Goal: Task Accomplishment & Management: Use online tool/utility

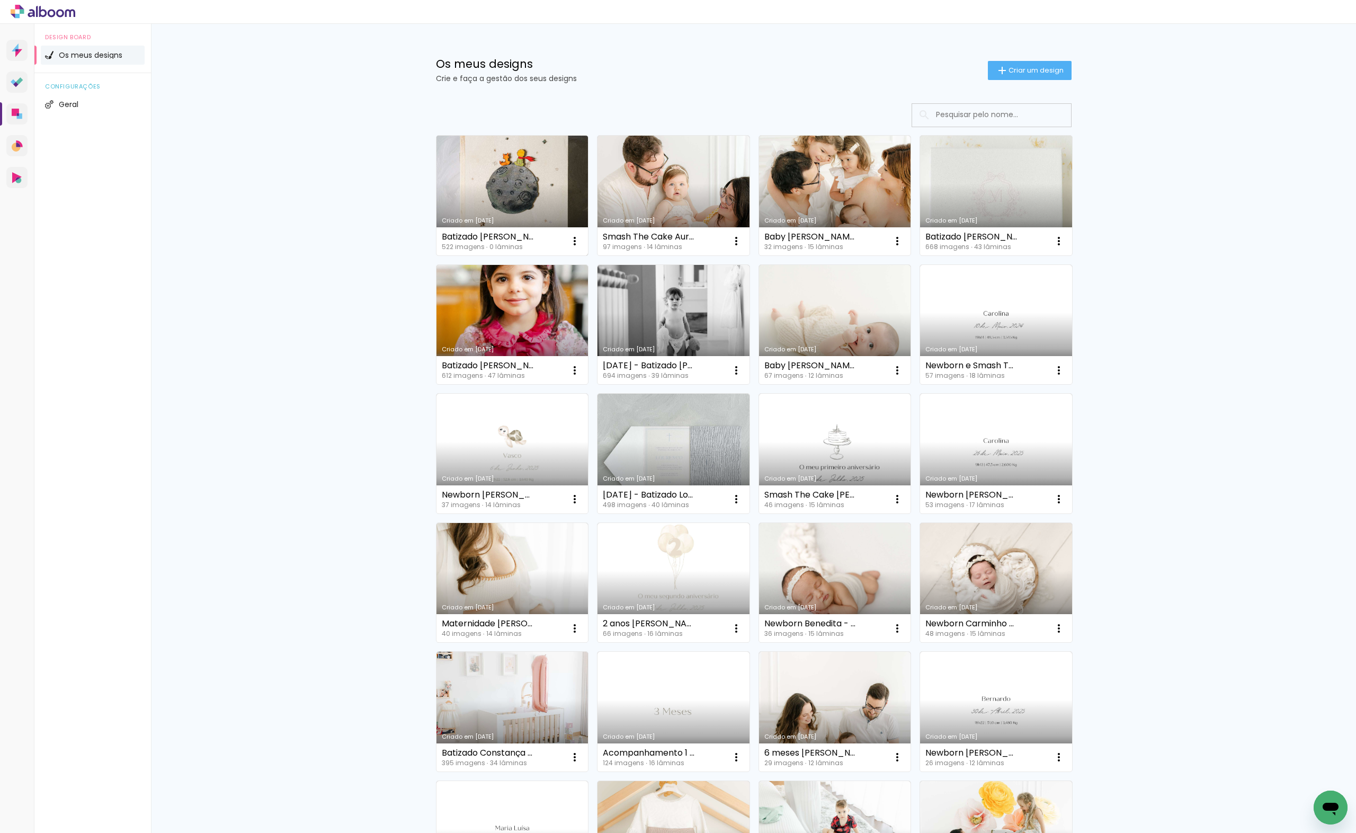
click at [555, 164] on link "Criado em [DATE]" at bounding box center [512, 196] width 152 height 120
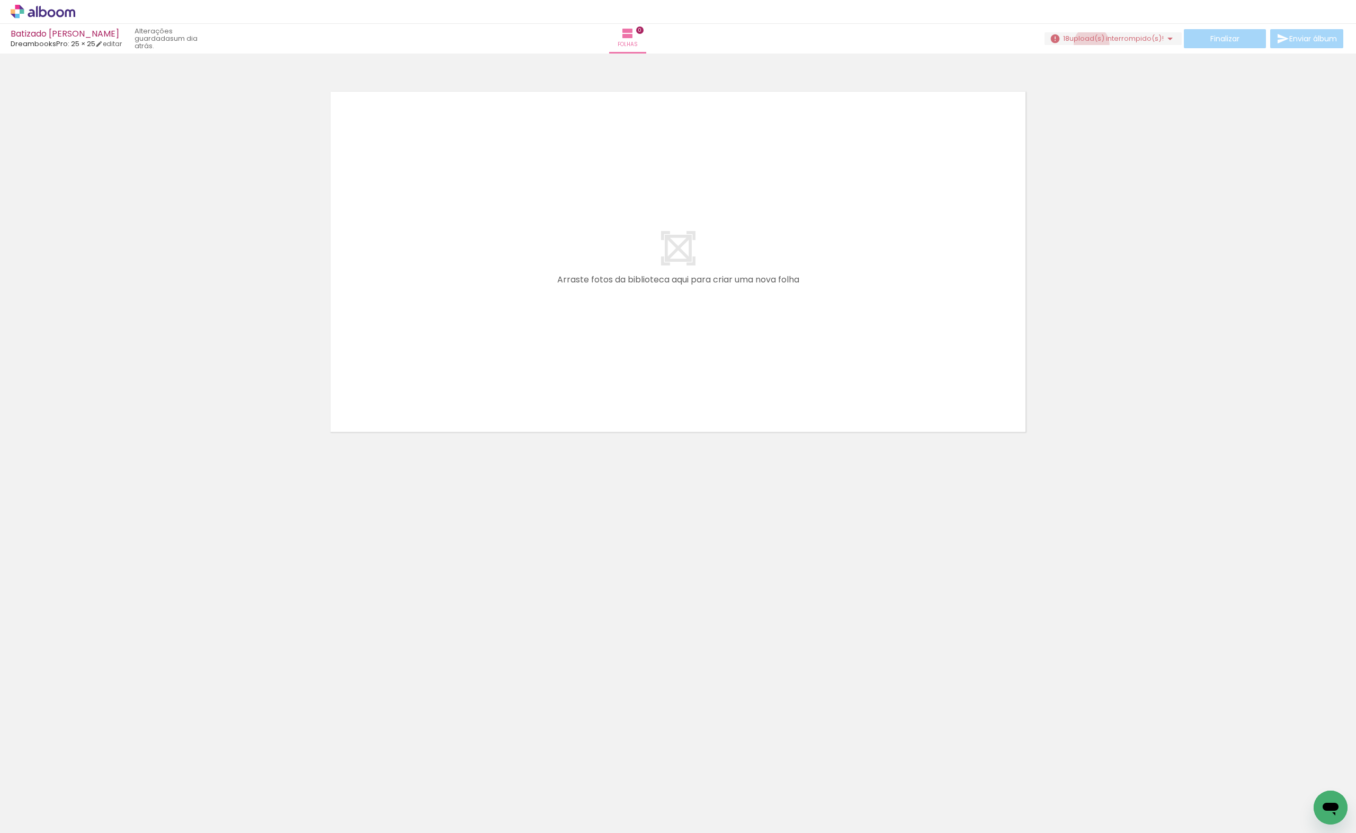
click at [1087, 44] on paper-button "18 upload(s) interrompido(s)! 96,55%" at bounding box center [1112, 38] width 137 height 13
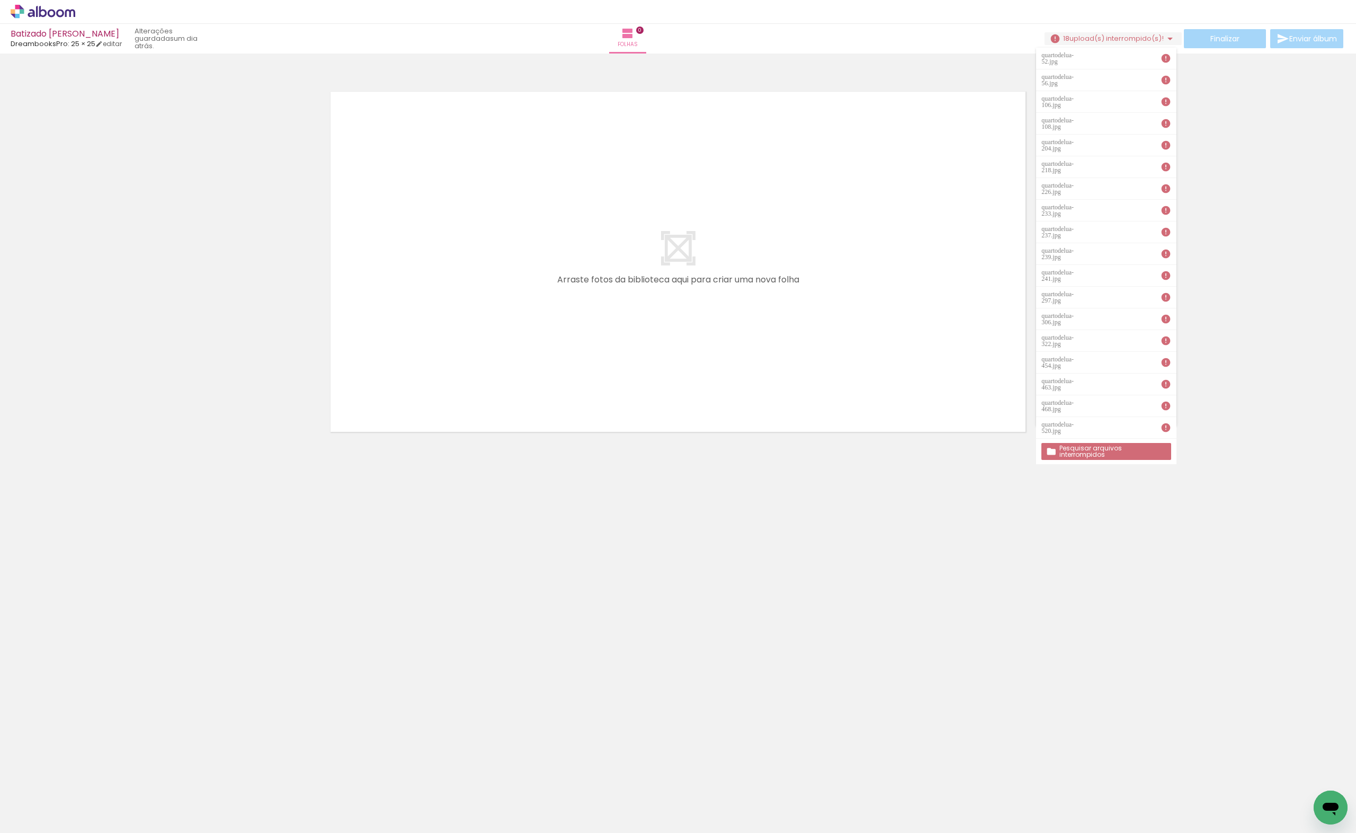
click at [0, 0] on slot "Pesquisar arquivos interrompidos" at bounding box center [0, 0] width 0 height 0
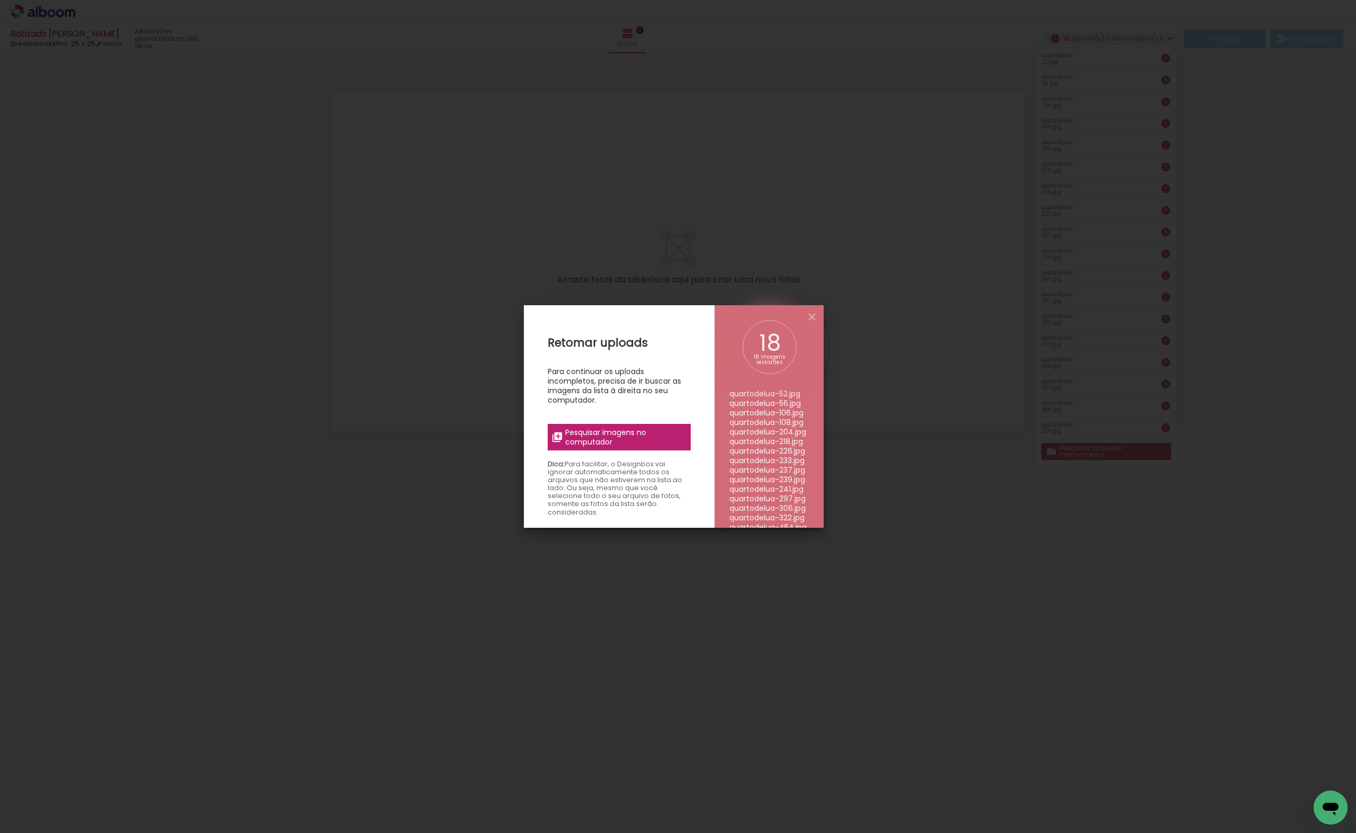
click at [575, 436] on span "Pesquisar imagens no computador" at bounding box center [624, 436] width 119 height 19
click at [0, 0] on input "file" at bounding box center [0, 0] width 0 height 0
click at [808, 319] on iron-icon at bounding box center [812, 316] width 13 height 13
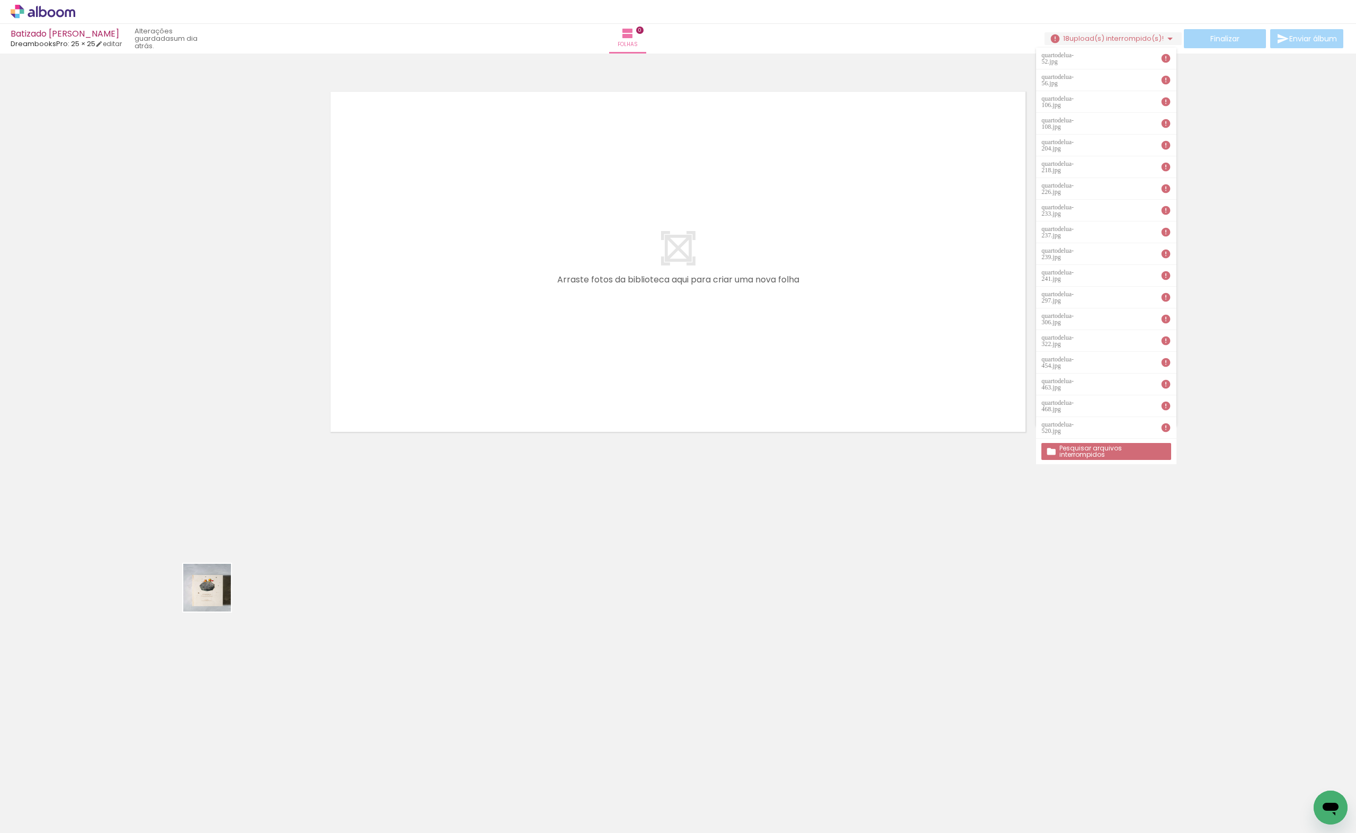
drag, startPoint x: 215, startPoint y: 595, endPoint x: 369, endPoint y: 309, distance: 325.4
click at [369, 309] on quentale-workspace at bounding box center [678, 416] width 1356 height 833
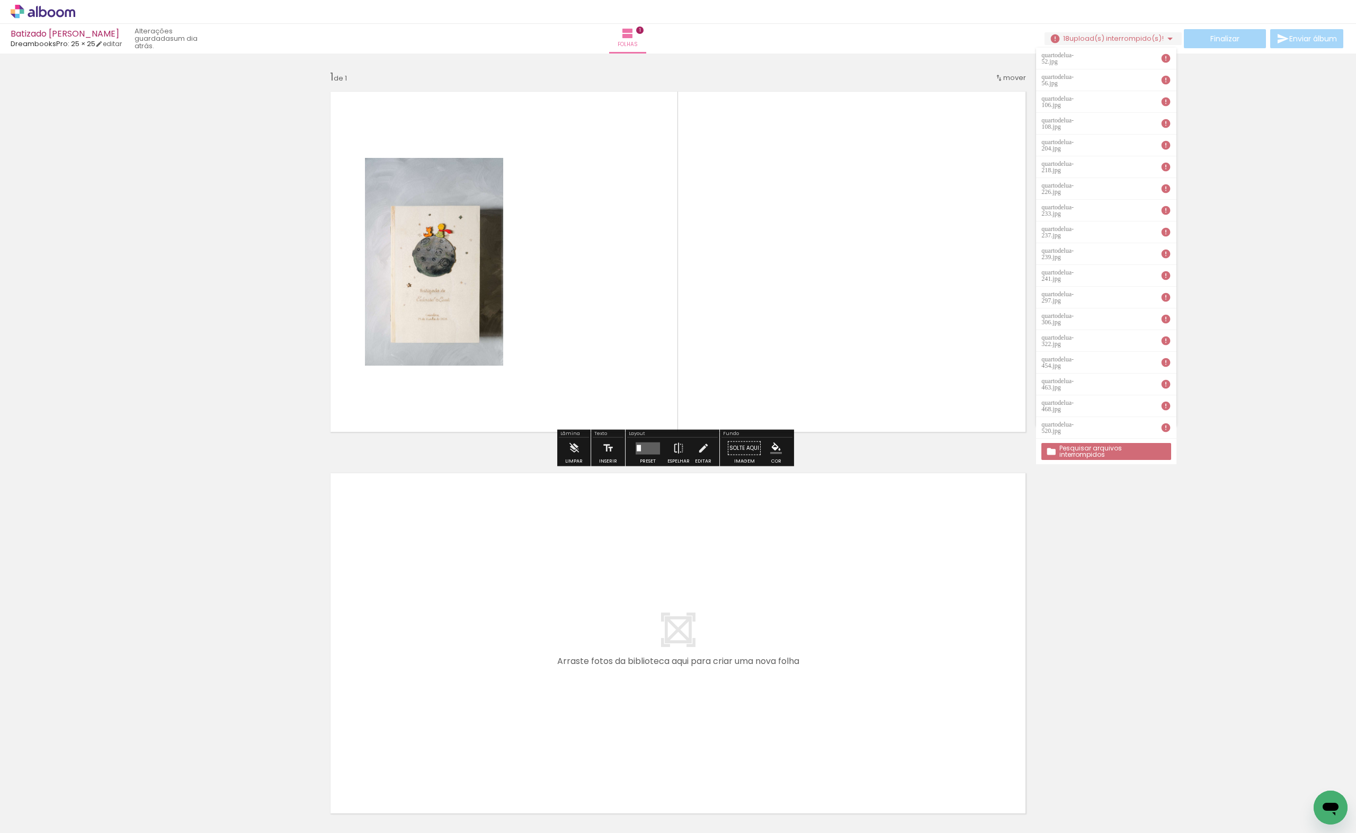
drag, startPoint x: 167, startPoint y: 794, endPoint x: 517, endPoint y: 319, distance: 590.0
click at [517, 319] on quentale-workspace at bounding box center [678, 416] width 1356 height 833
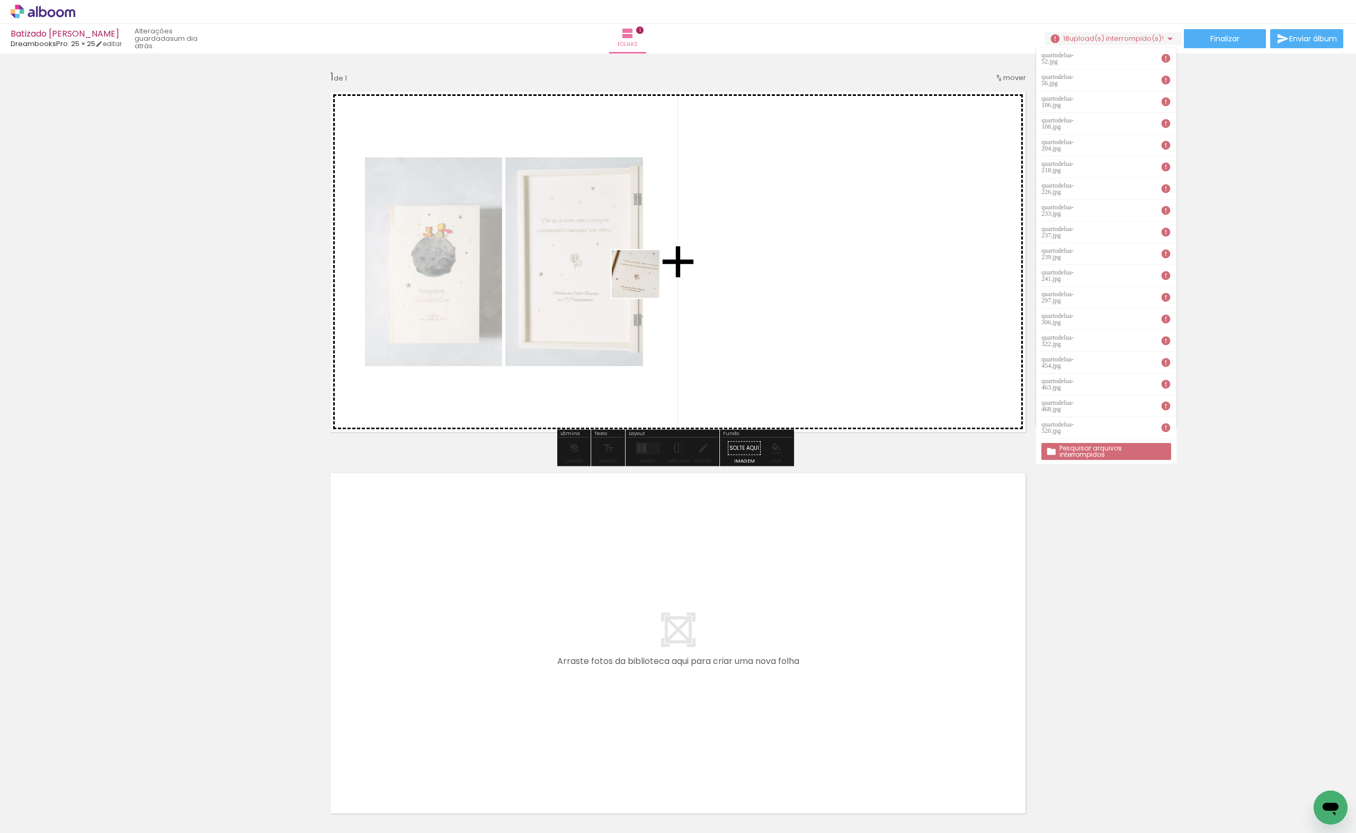
drag, startPoint x: 230, startPoint y: 796, endPoint x: 644, endPoint y: 282, distance: 660.0
click at [644, 282] on quentale-workspace at bounding box center [678, 416] width 1356 height 833
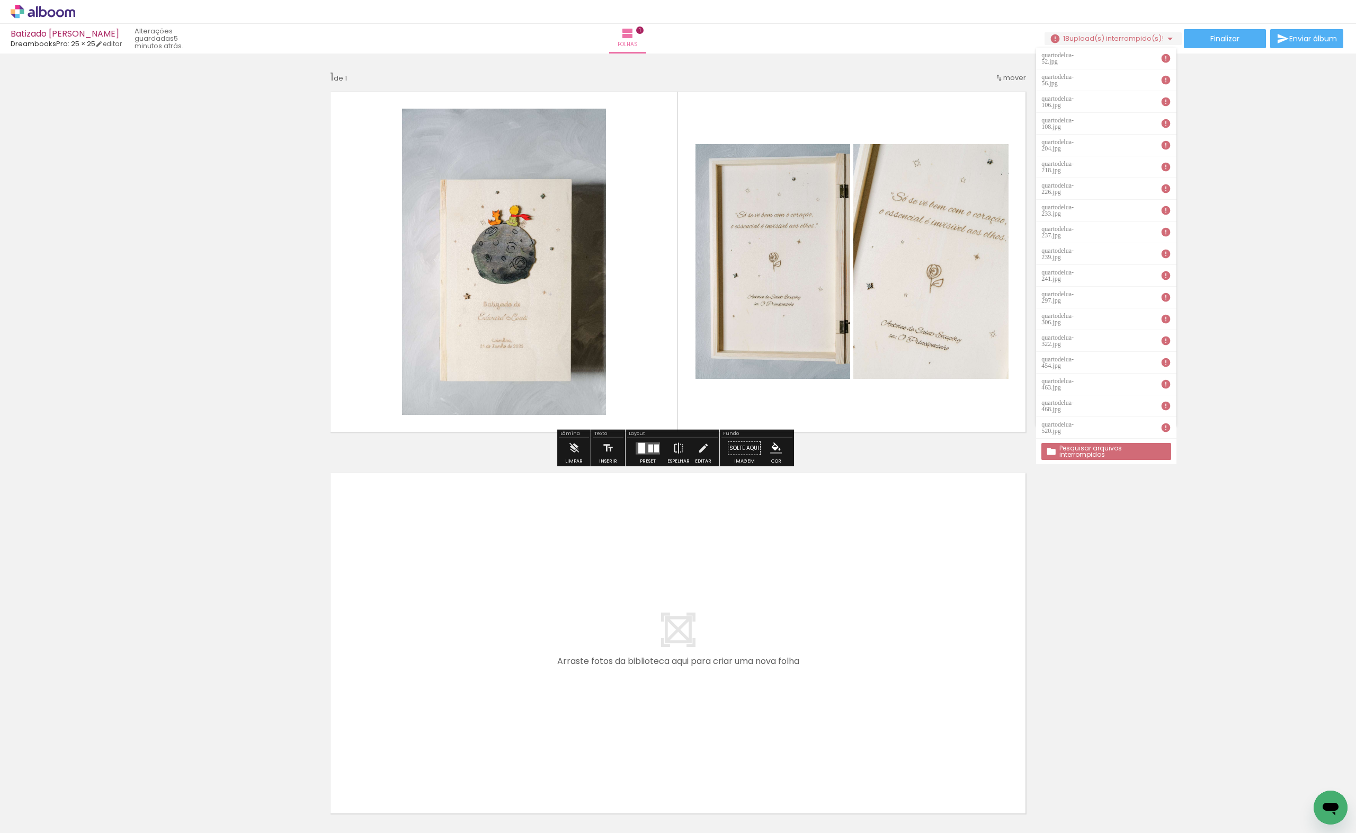
click at [76, 490] on div "Inserir folha 1 de 1" at bounding box center [678, 438] width 1356 height 763
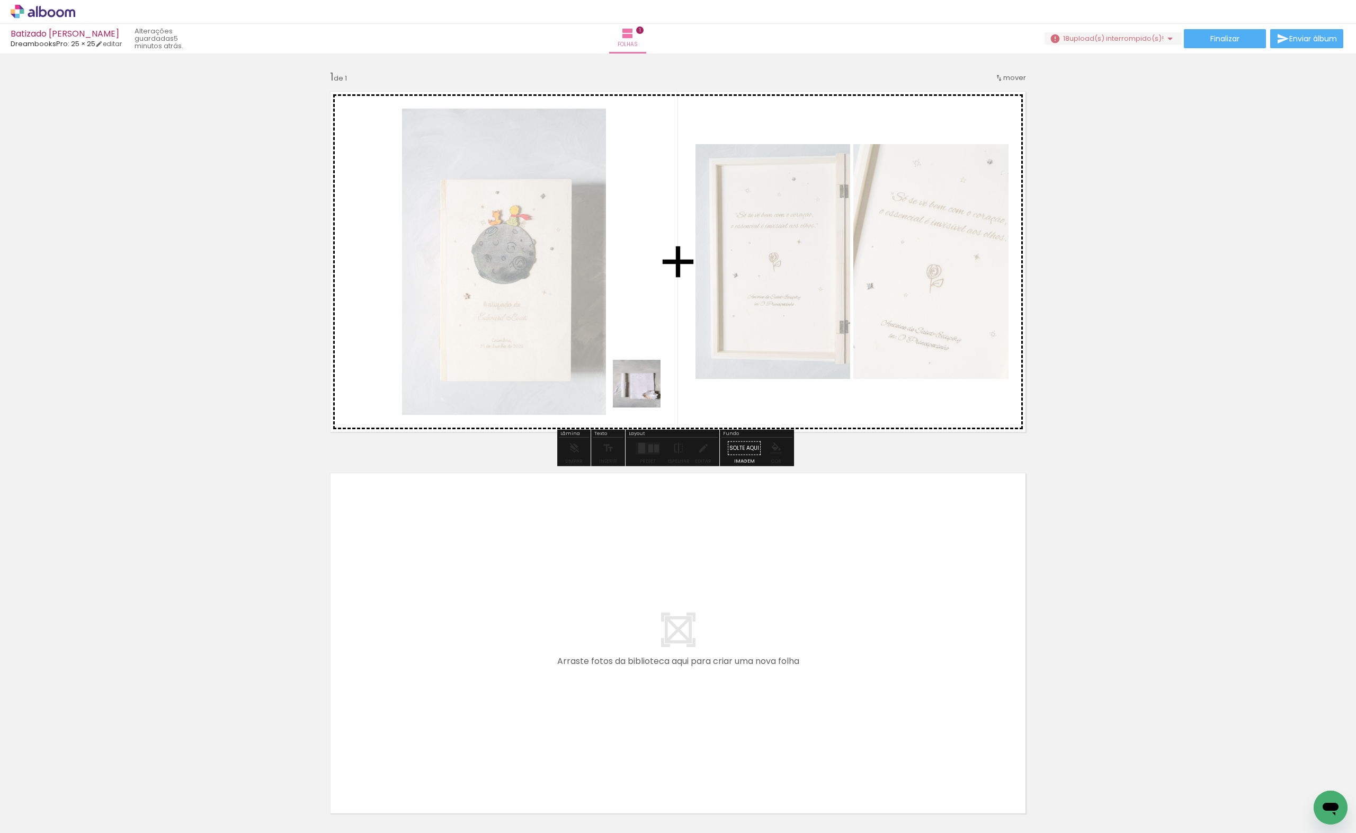
drag, startPoint x: 283, startPoint y: 811, endPoint x: 644, endPoint y: 379, distance: 563.3
click at [644, 379] on quentale-workspace at bounding box center [678, 416] width 1356 height 833
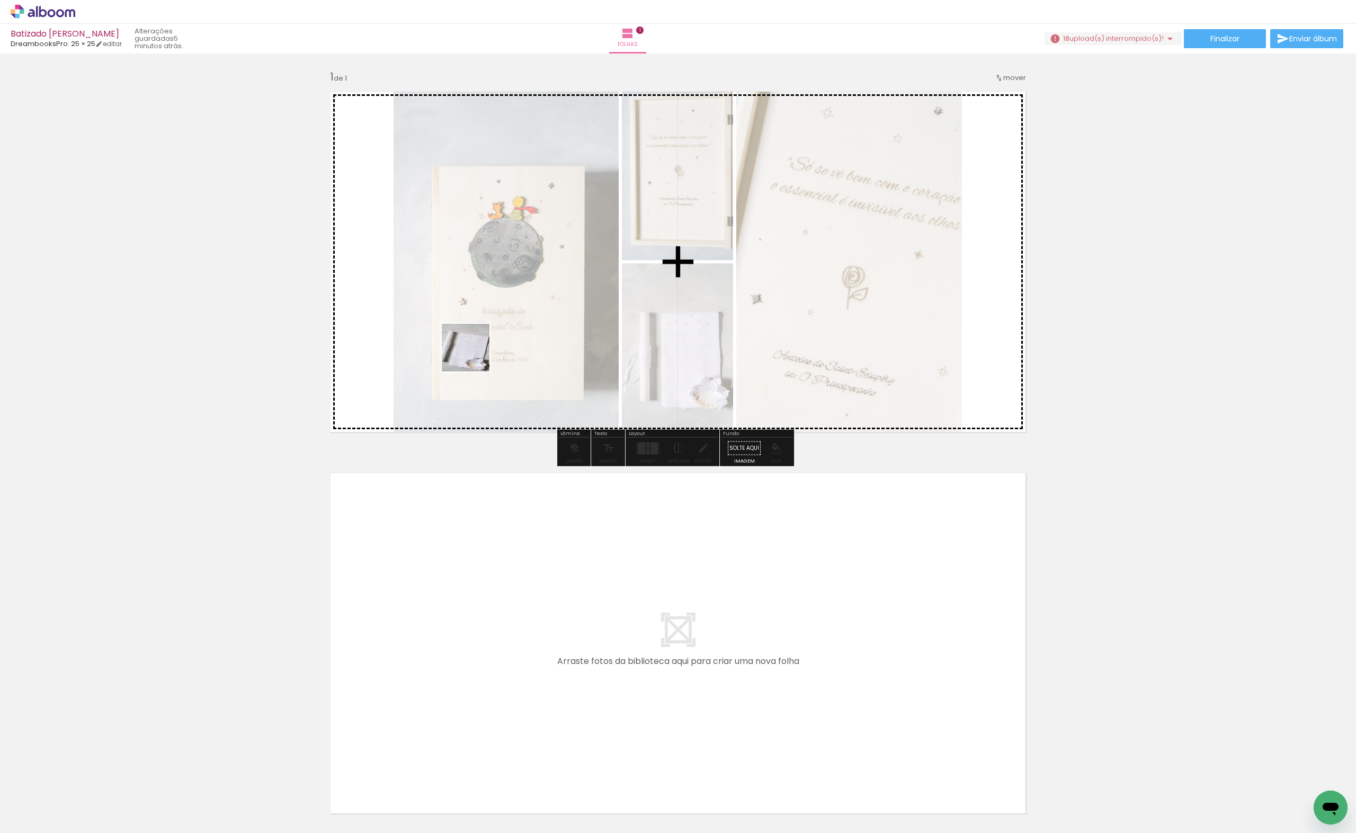
drag, startPoint x: 365, startPoint y: 793, endPoint x: 474, endPoint y: 355, distance: 450.8
click at [474, 355] on quentale-workspace at bounding box center [678, 416] width 1356 height 833
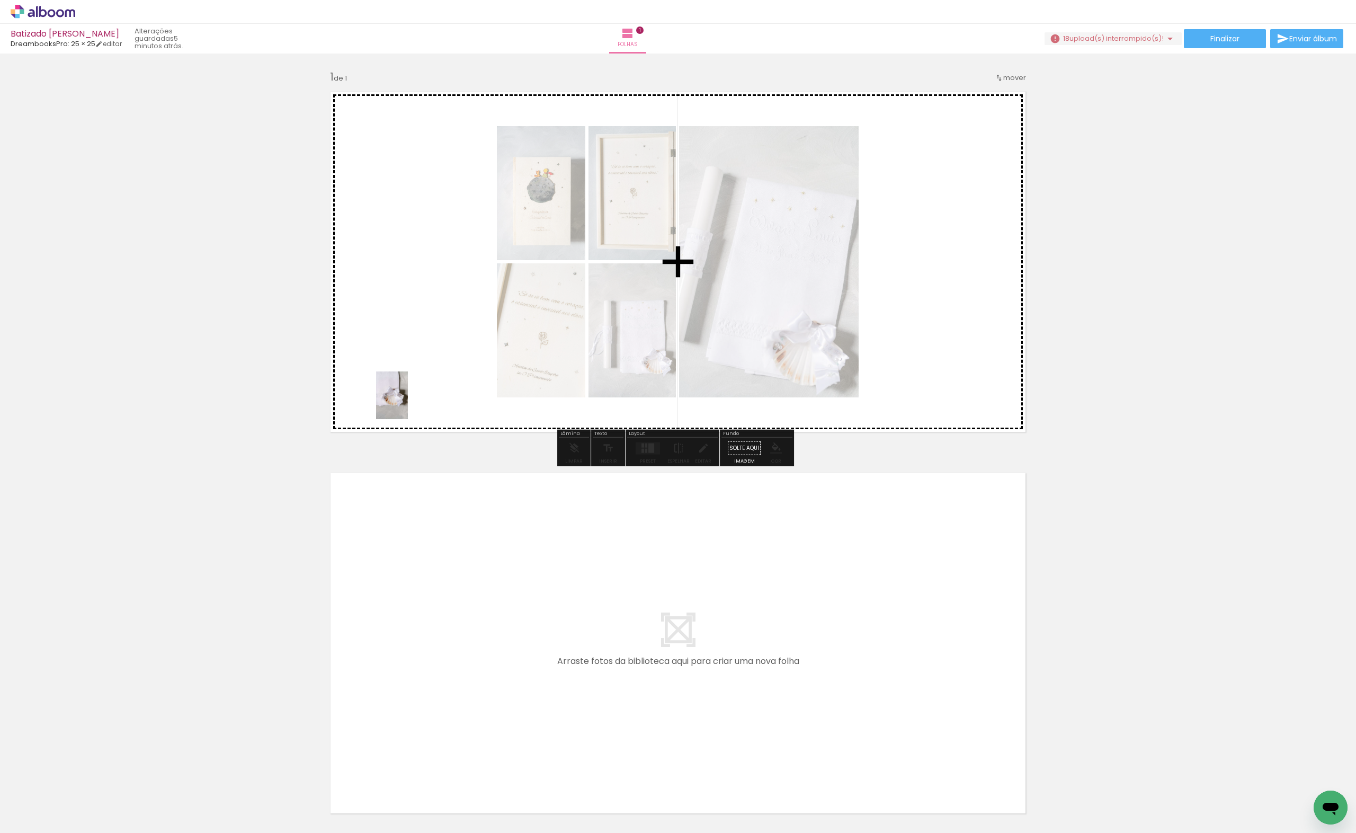
drag, startPoint x: 407, startPoint y: 770, endPoint x: 408, endPoint y: 403, distance: 366.5
click at [408, 403] on quentale-workspace at bounding box center [678, 416] width 1356 height 833
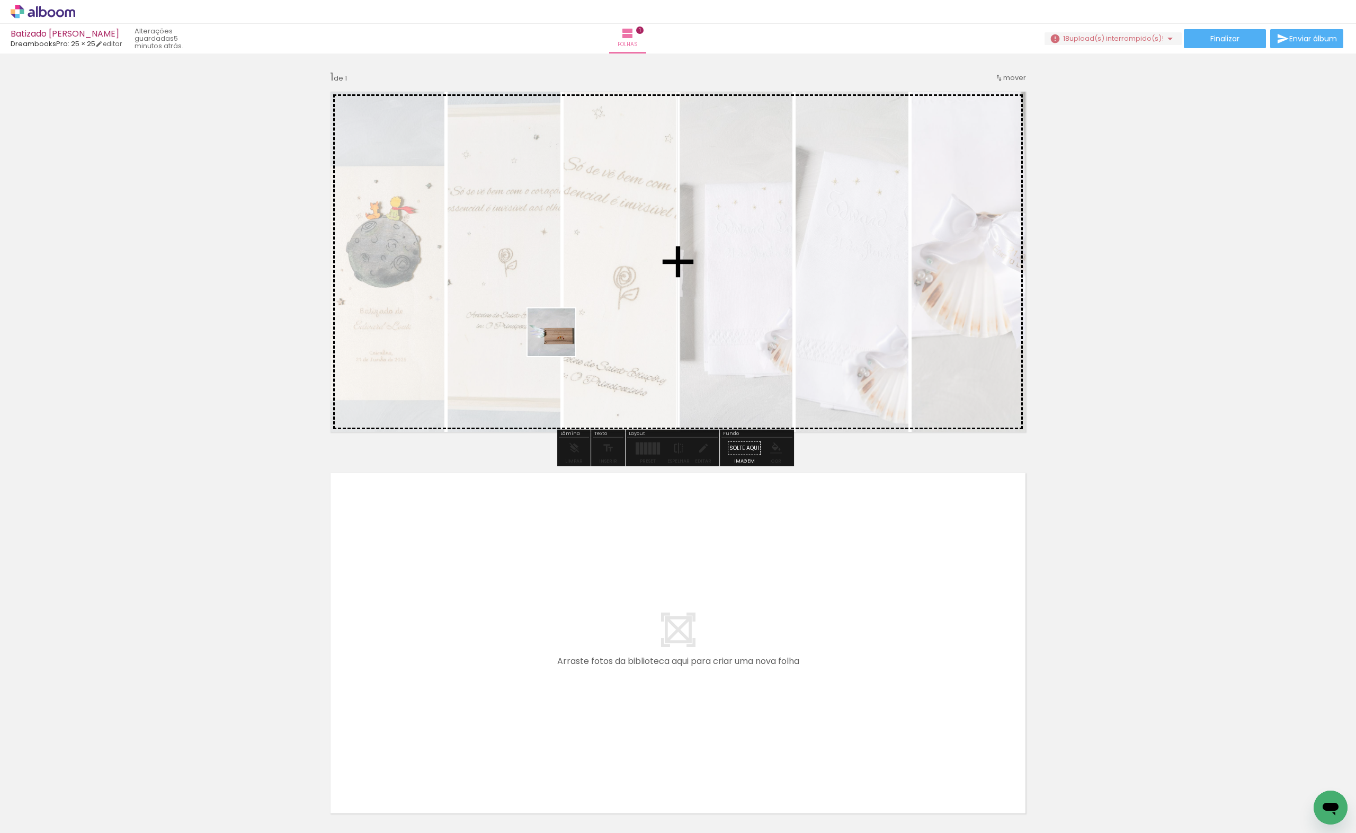
drag, startPoint x: 458, startPoint y: 800, endPoint x: 560, endPoint y: 330, distance: 481.3
click at [560, 330] on quentale-workspace at bounding box center [678, 416] width 1356 height 833
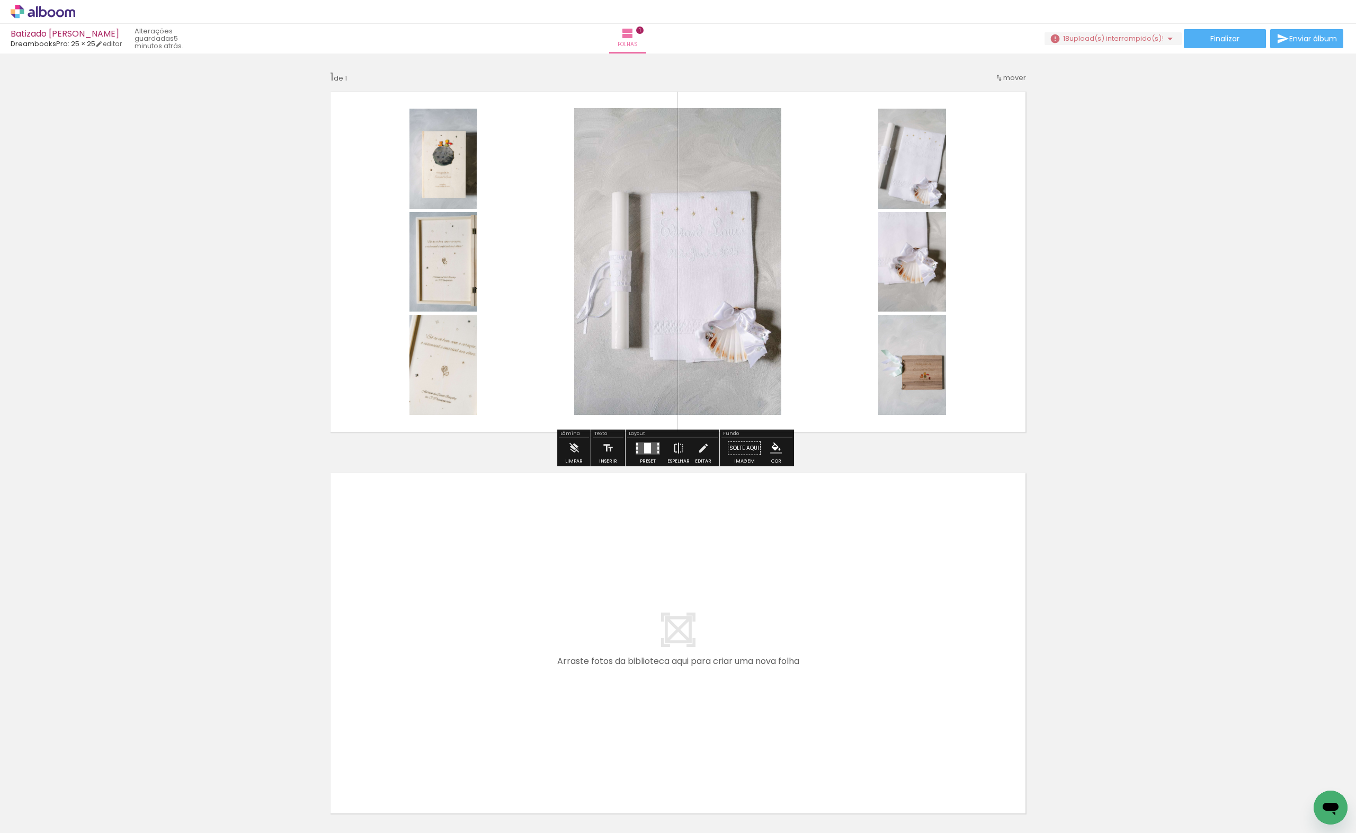
drag, startPoint x: 603, startPoint y: 376, endPoint x: 615, endPoint y: 620, distance: 244.4
click at [600, 327] on quentale-workspace at bounding box center [678, 416] width 1356 height 833
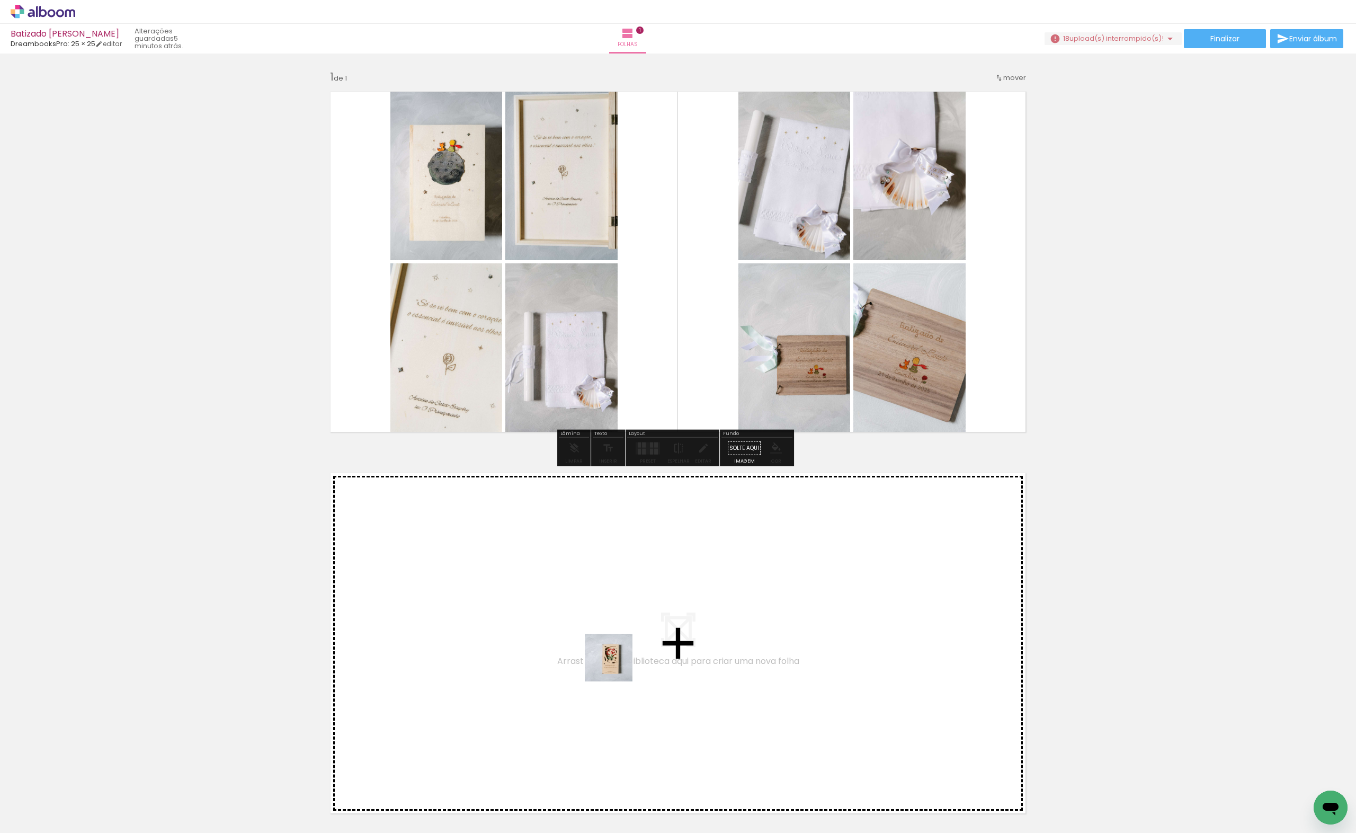
drag, startPoint x: 586, startPoint y: 802, endPoint x: 611, endPoint y: 679, distance: 125.9
click at [611, 679] on quentale-workspace at bounding box center [678, 416] width 1356 height 833
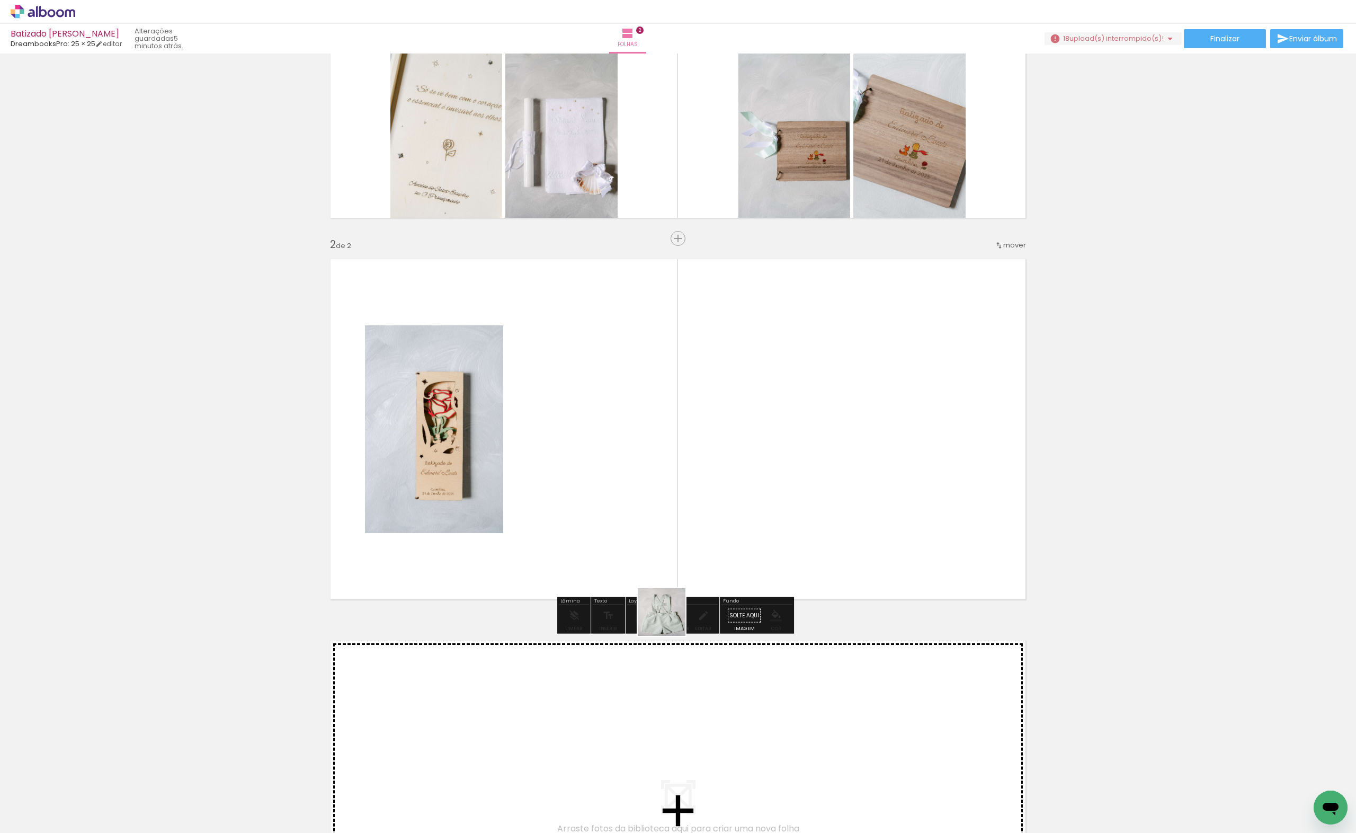
scroll to position [233, 0]
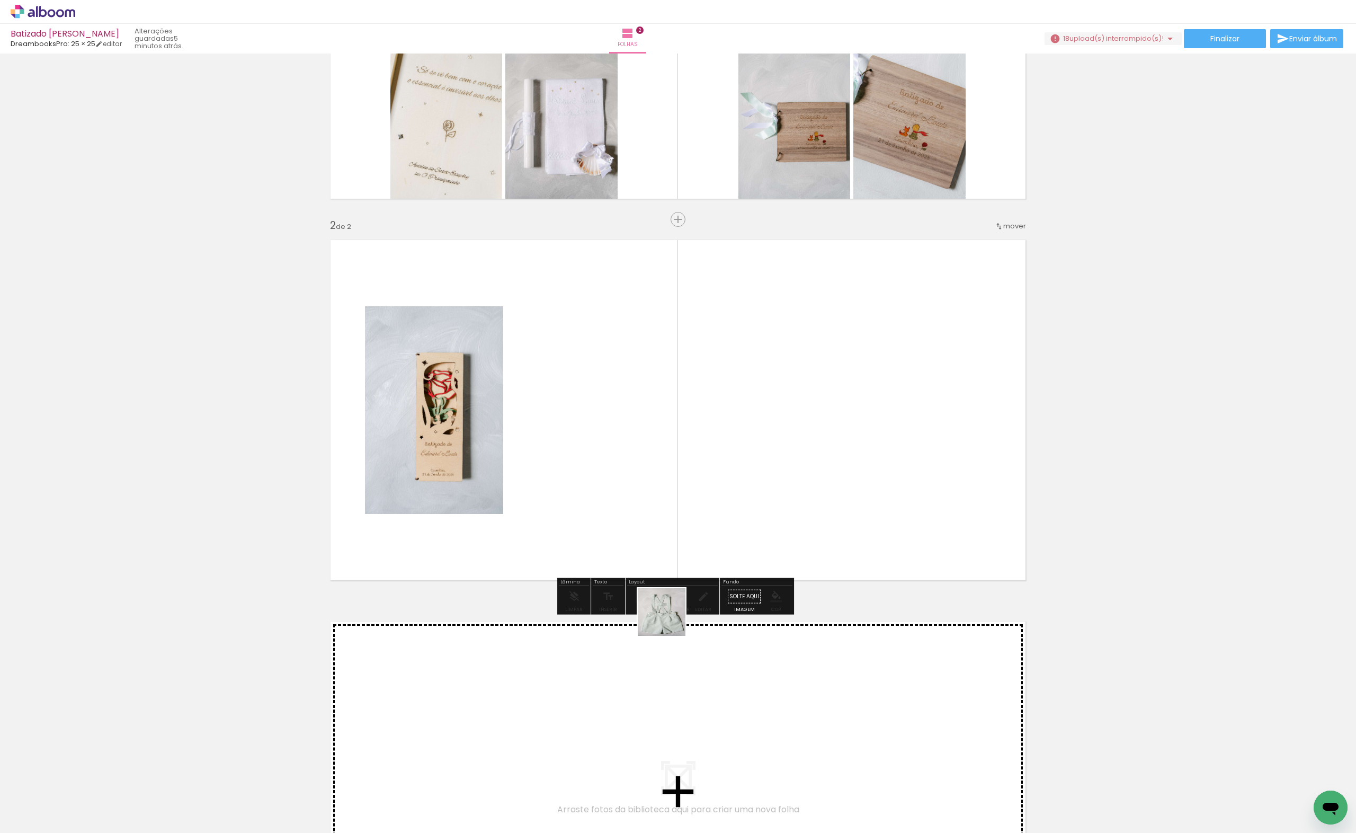
drag, startPoint x: 654, startPoint y: 788, endPoint x: 697, endPoint y: 629, distance: 164.2
click at [668, 414] on quentale-workspace at bounding box center [678, 416] width 1356 height 833
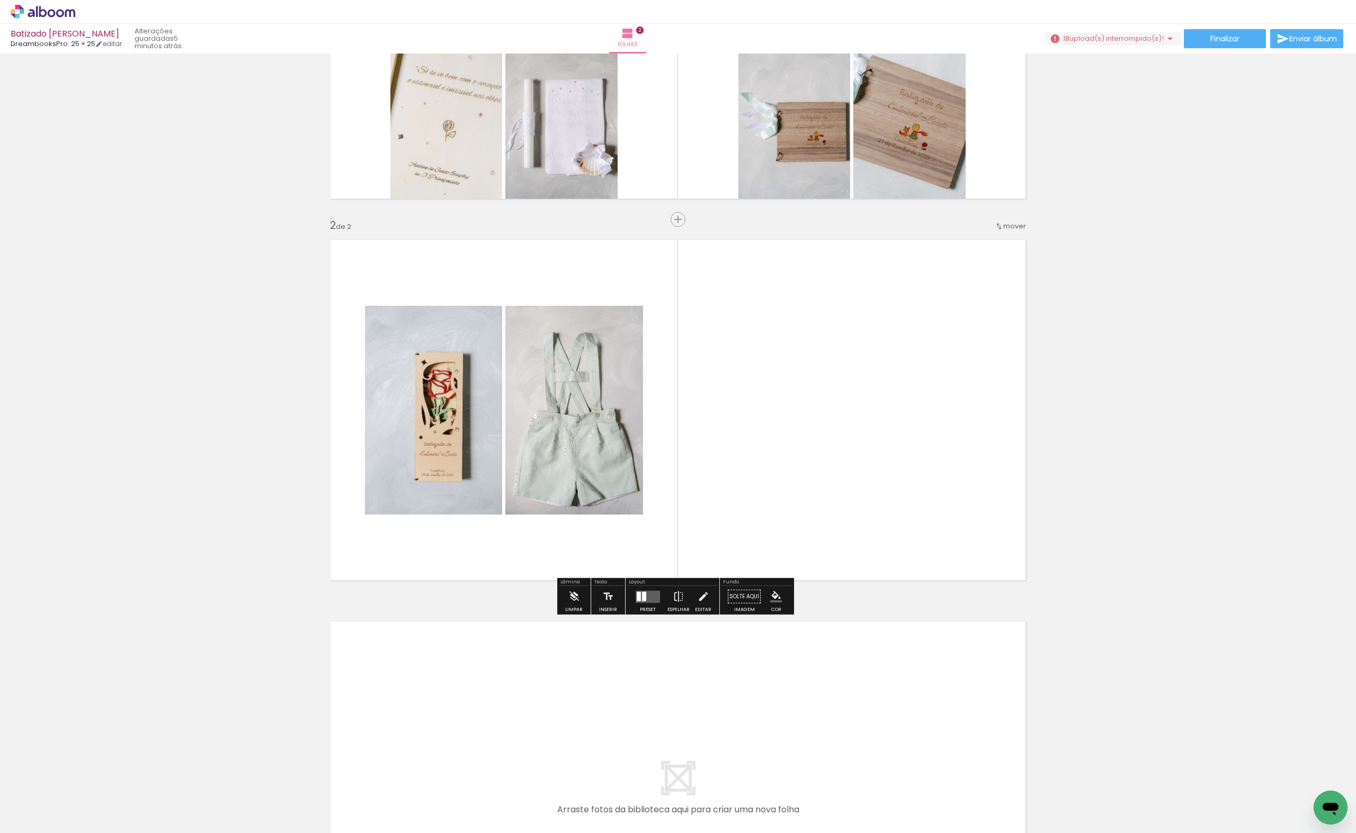
drag, startPoint x: 712, startPoint y: 812, endPoint x: 737, endPoint y: 531, distance: 281.8
click at [732, 424] on quentale-workspace at bounding box center [678, 416] width 1356 height 833
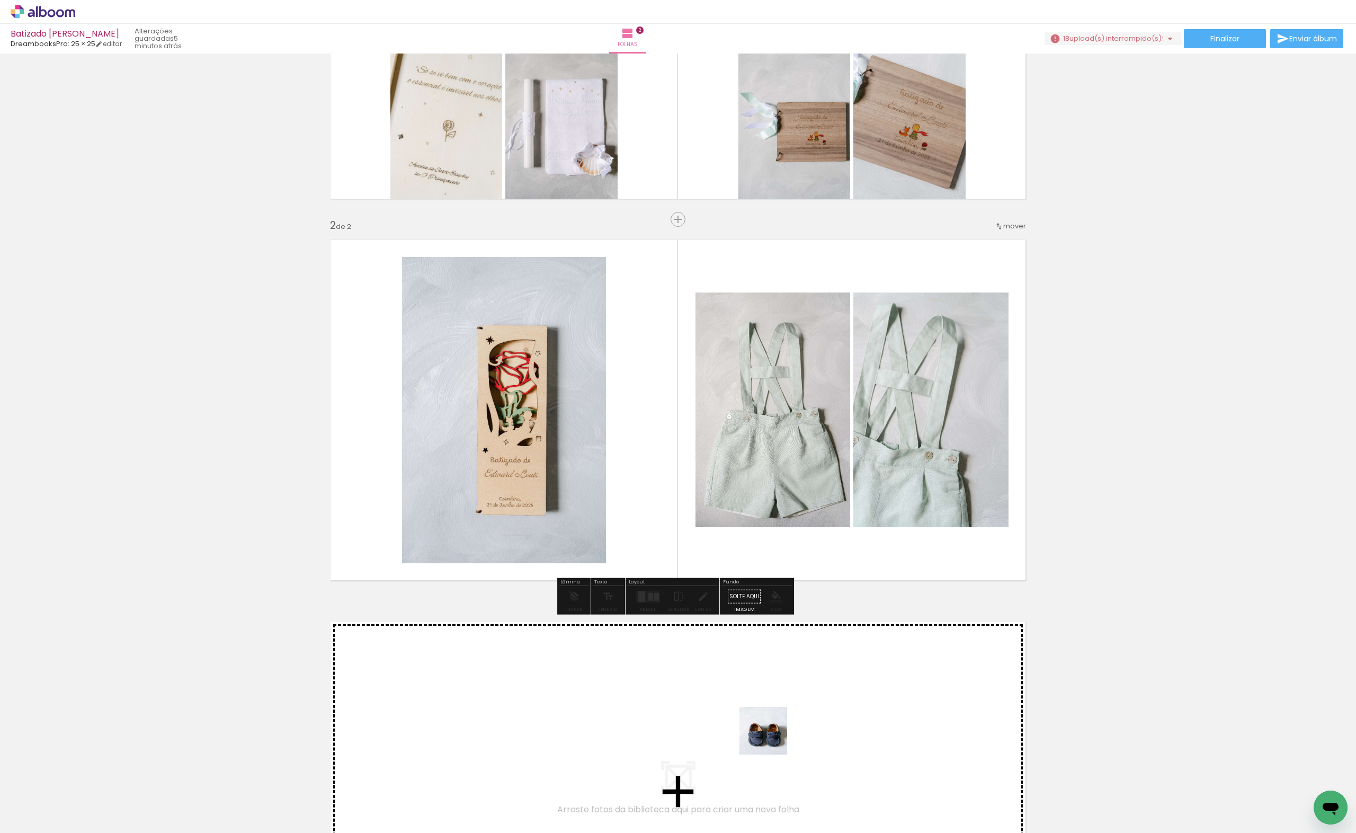
drag, startPoint x: 767, startPoint y: 764, endPoint x: 789, endPoint y: 563, distance: 202.5
click at [787, 564] on quentale-workspace at bounding box center [678, 416] width 1356 height 833
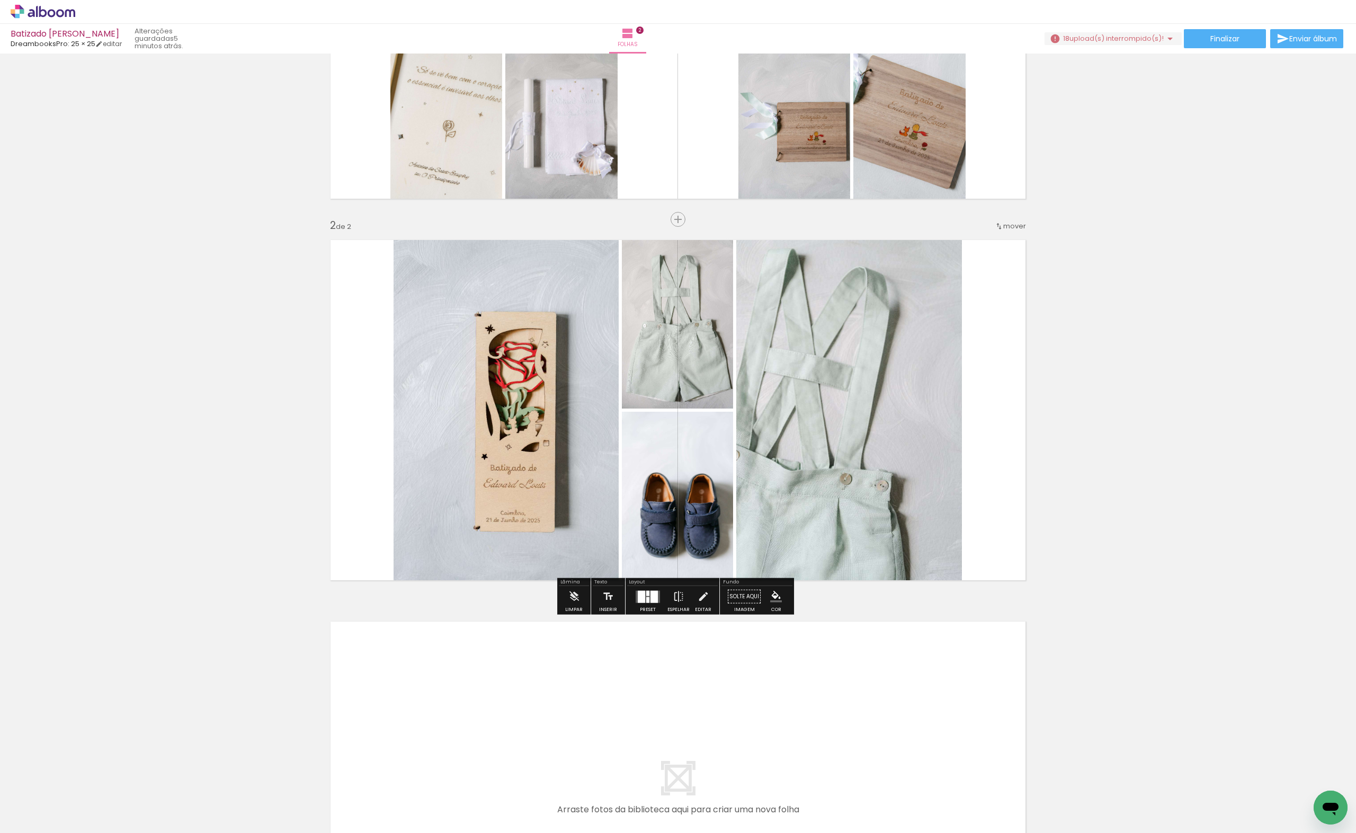
scroll to position [472, 0]
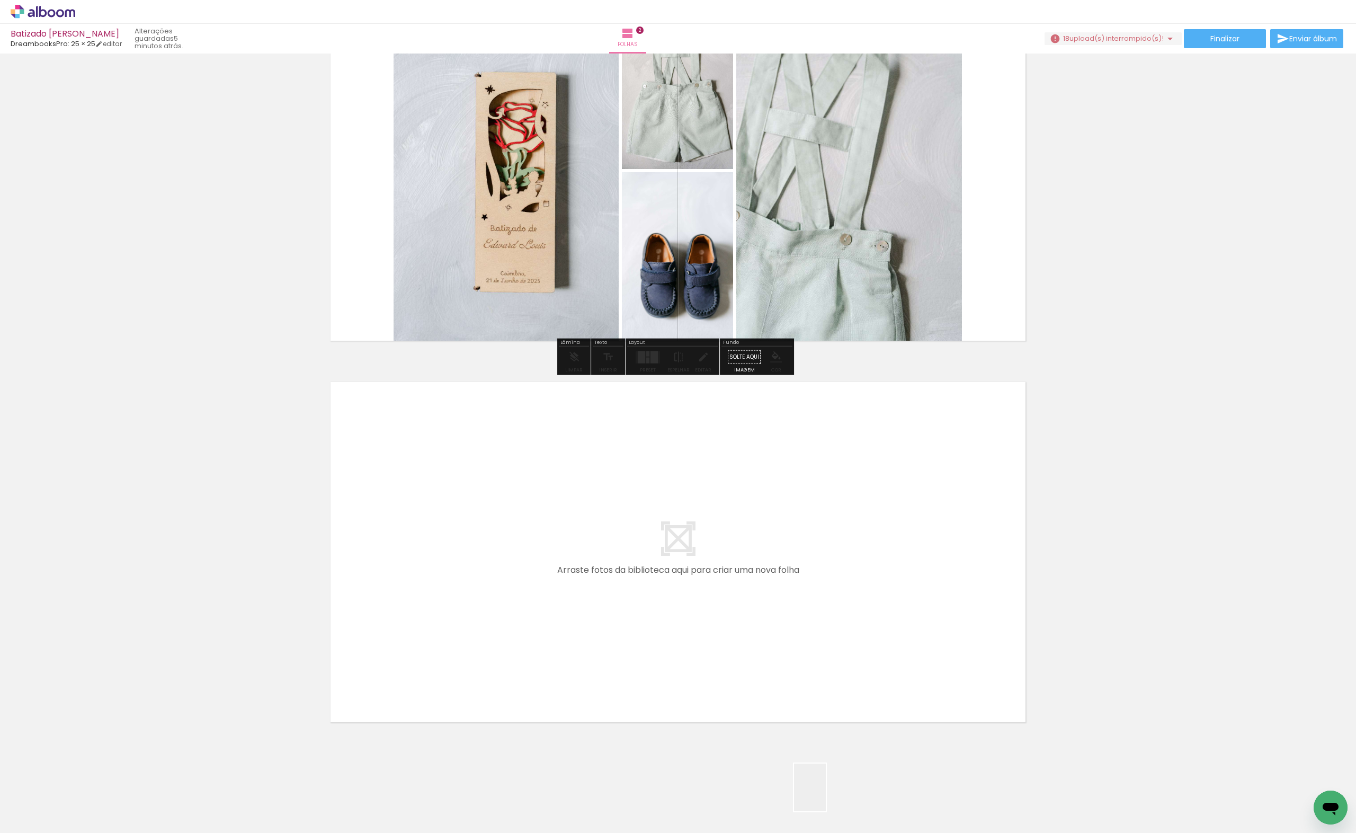
drag, startPoint x: 826, startPoint y: 795, endPoint x: 743, endPoint y: 528, distance: 280.1
click at [743, 528] on quentale-workspace at bounding box center [678, 416] width 1356 height 833
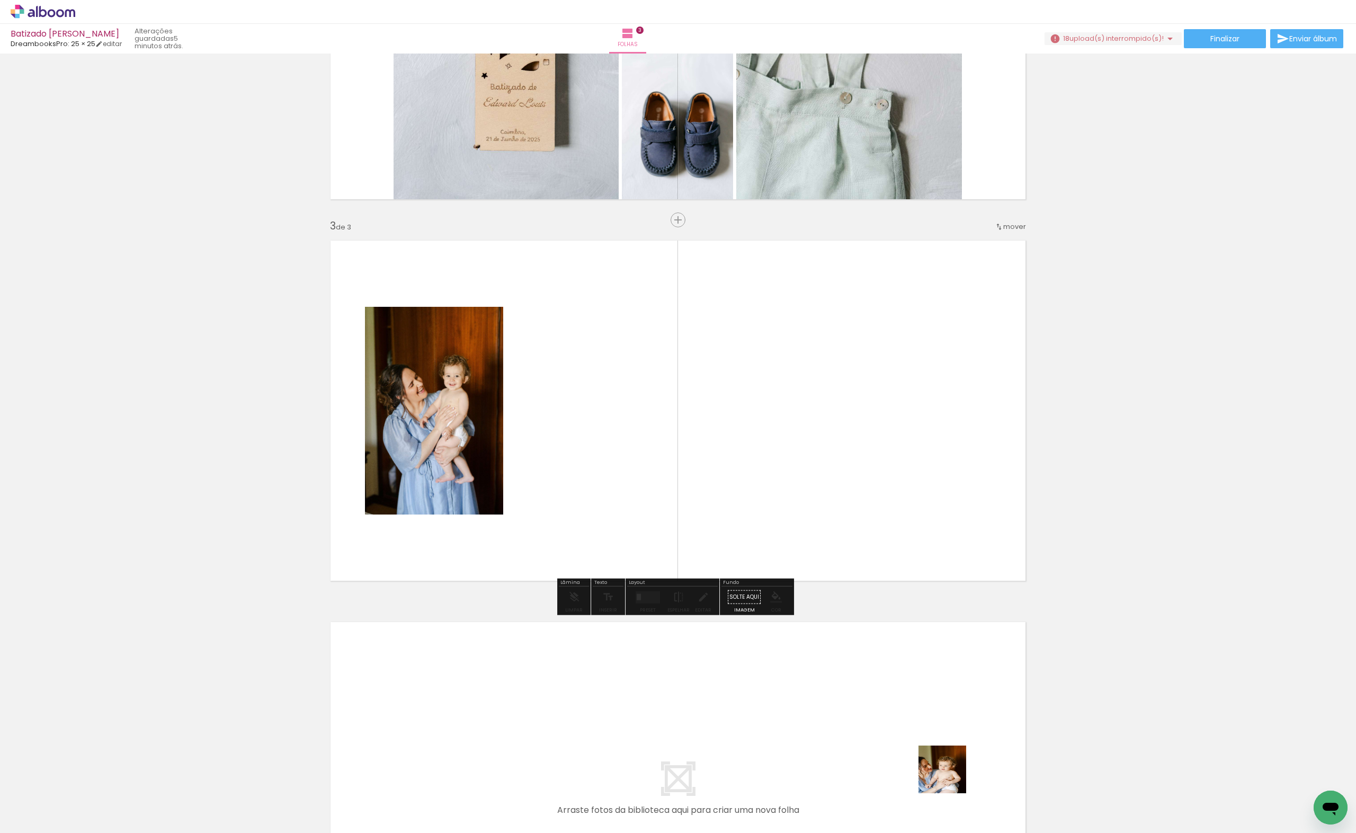
scroll to position [614, 0]
drag, startPoint x: 958, startPoint y: 795, endPoint x: 901, endPoint y: 702, distance: 108.8
click at [781, 444] on quentale-workspace at bounding box center [678, 416] width 1356 height 833
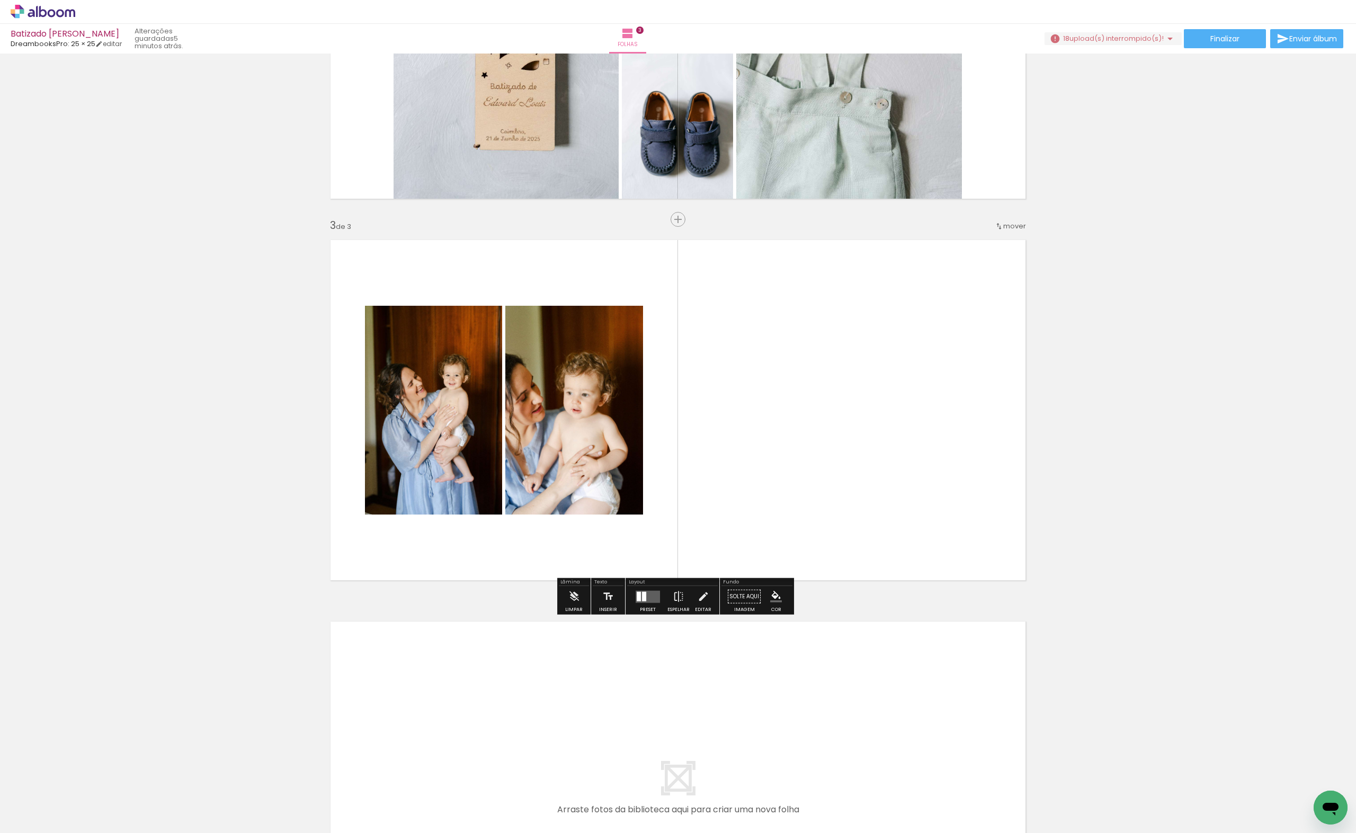
drag, startPoint x: 1011, startPoint y: 801, endPoint x: 1049, endPoint y: 776, distance: 45.4
click at [901, 433] on quentale-workspace at bounding box center [678, 416] width 1356 height 833
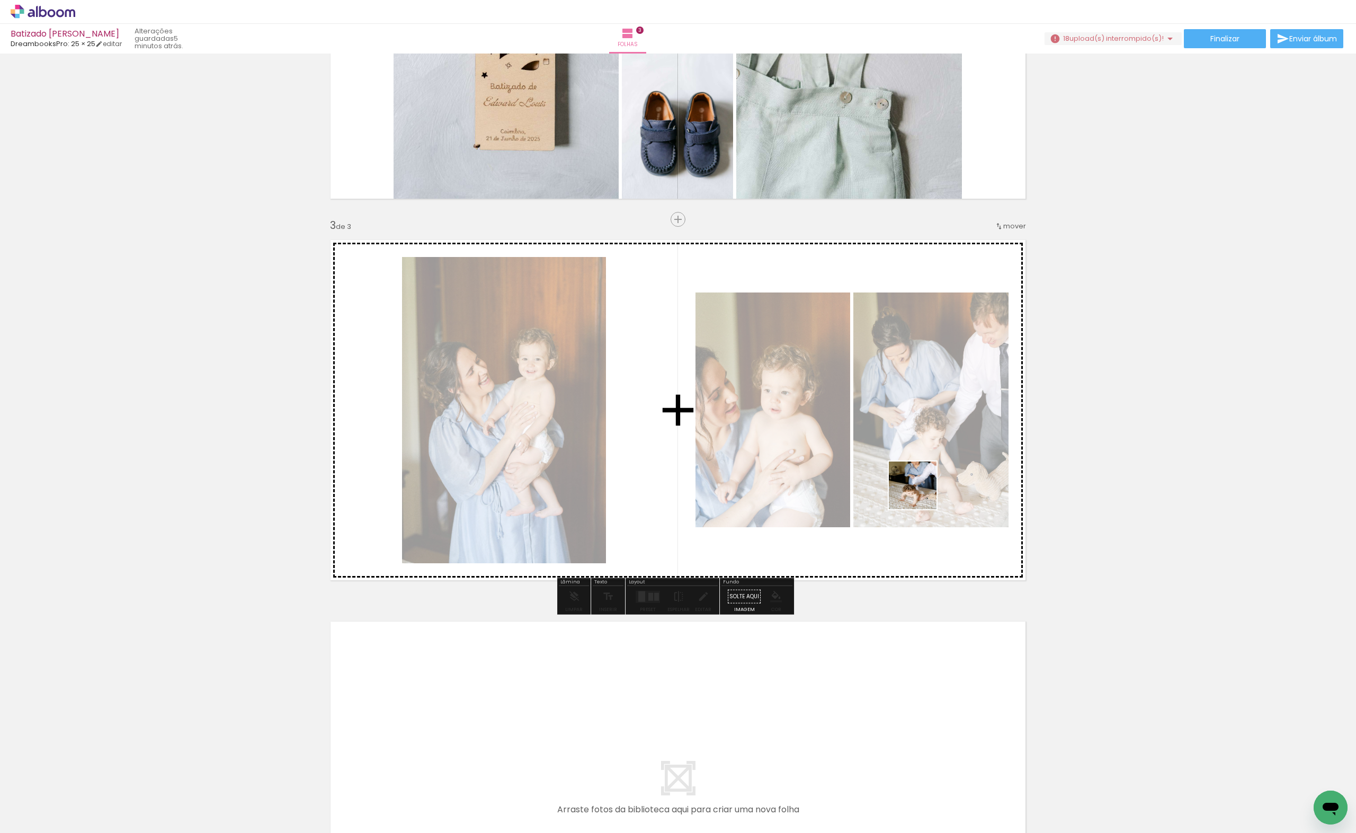
drag, startPoint x: 1052, startPoint y: 774, endPoint x: 1149, endPoint y: 781, distance: 97.2
click at [890, 441] on quentale-workspace at bounding box center [678, 416] width 1356 height 833
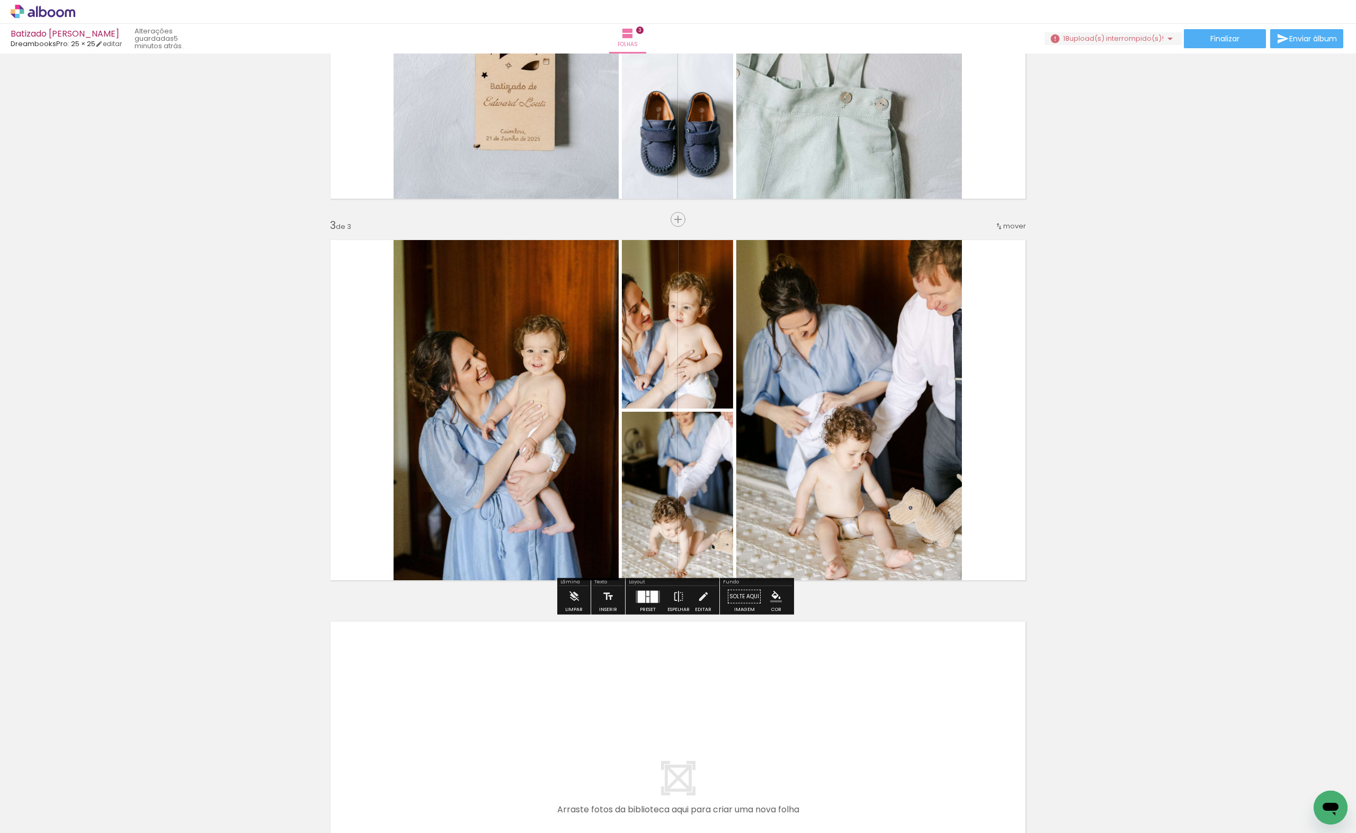
drag, startPoint x: 1131, startPoint y: 798, endPoint x: 1153, endPoint y: 748, distance: 54.3
click at [917, 451] on quentale-workspace at bounding box center [678, 416] width 1356 height 833
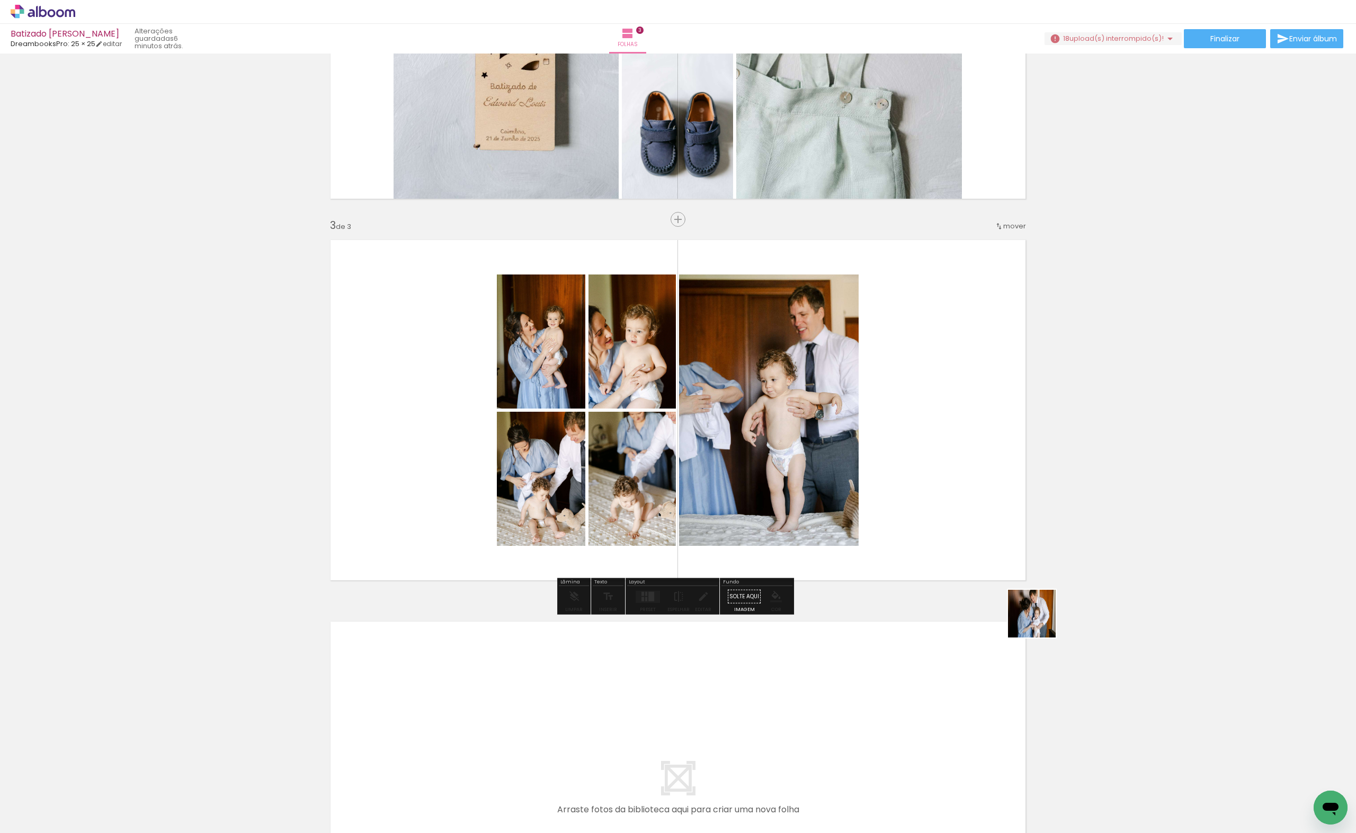
drag, startPoint x: 1179, startPoint y: 802, endPoint x: 892, endPoint y: 771, distance: 288.8
click at [796, 371] on quentale-workspace at bounding box center [678, 416] width 1356 height 833
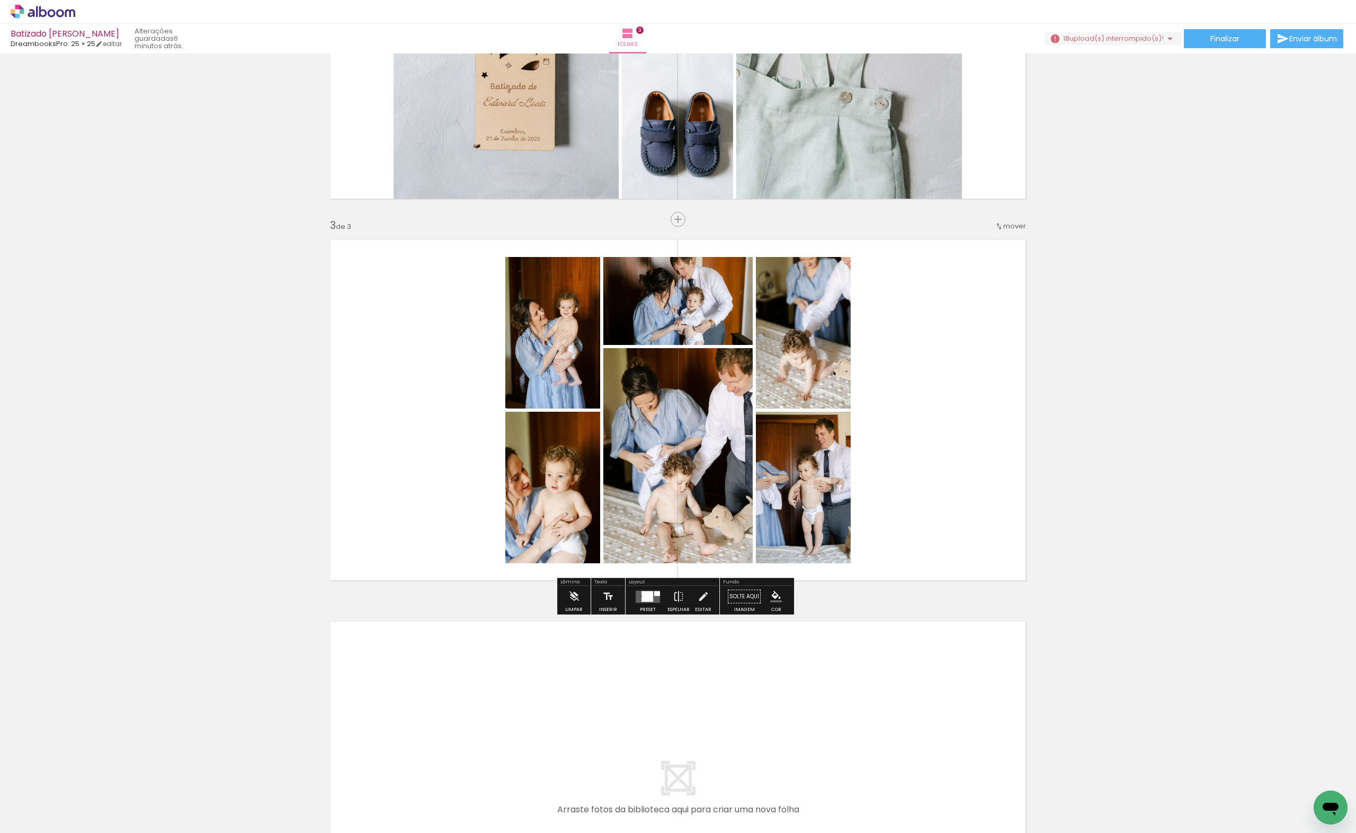
drag, startPoint x: 883, startPoint y: 793, endPoint x: 1154, endPoint y: 802, distance: 271.3
click at [817, 692] on quentale-workspace at bounding box center [678, 416] width 1356 height 833
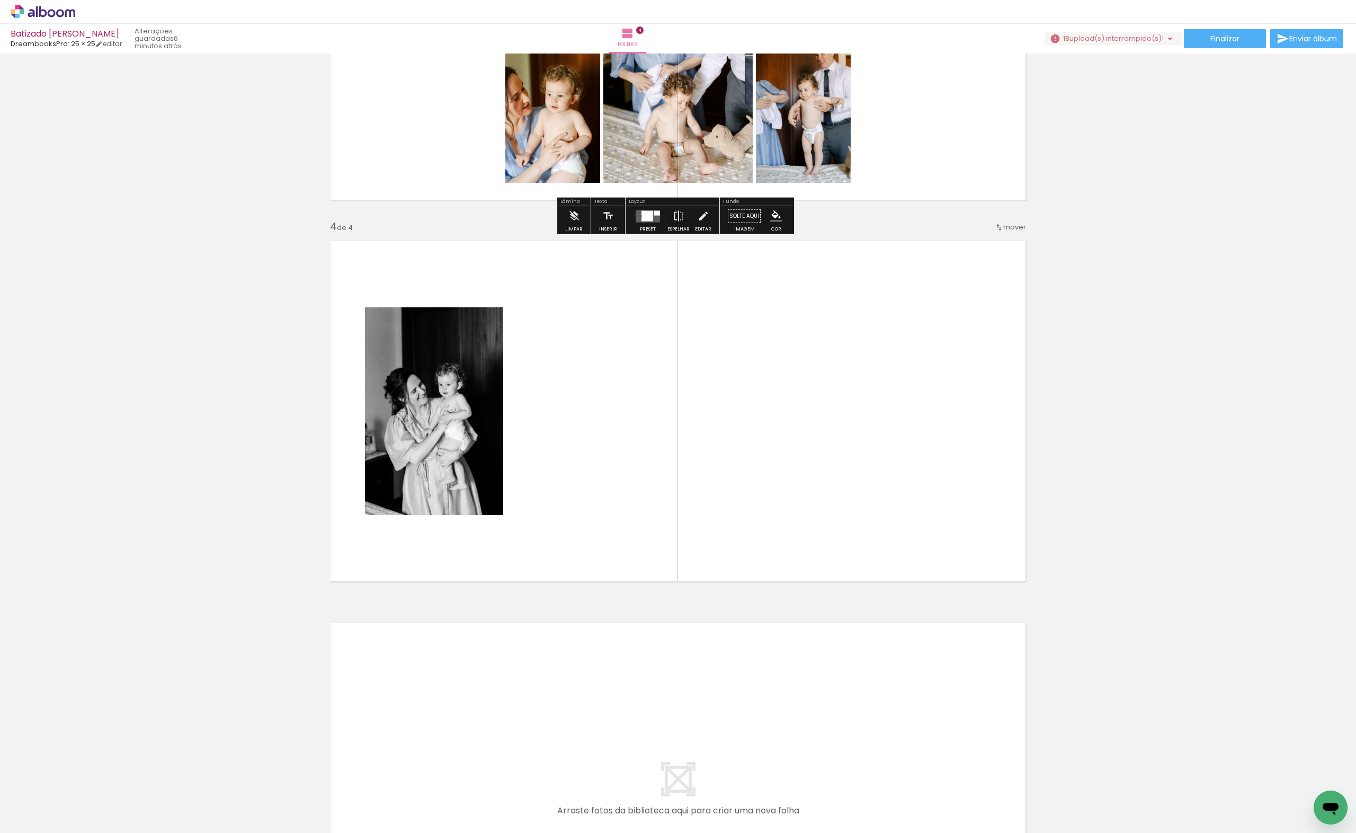
scroll to position [996, 0]
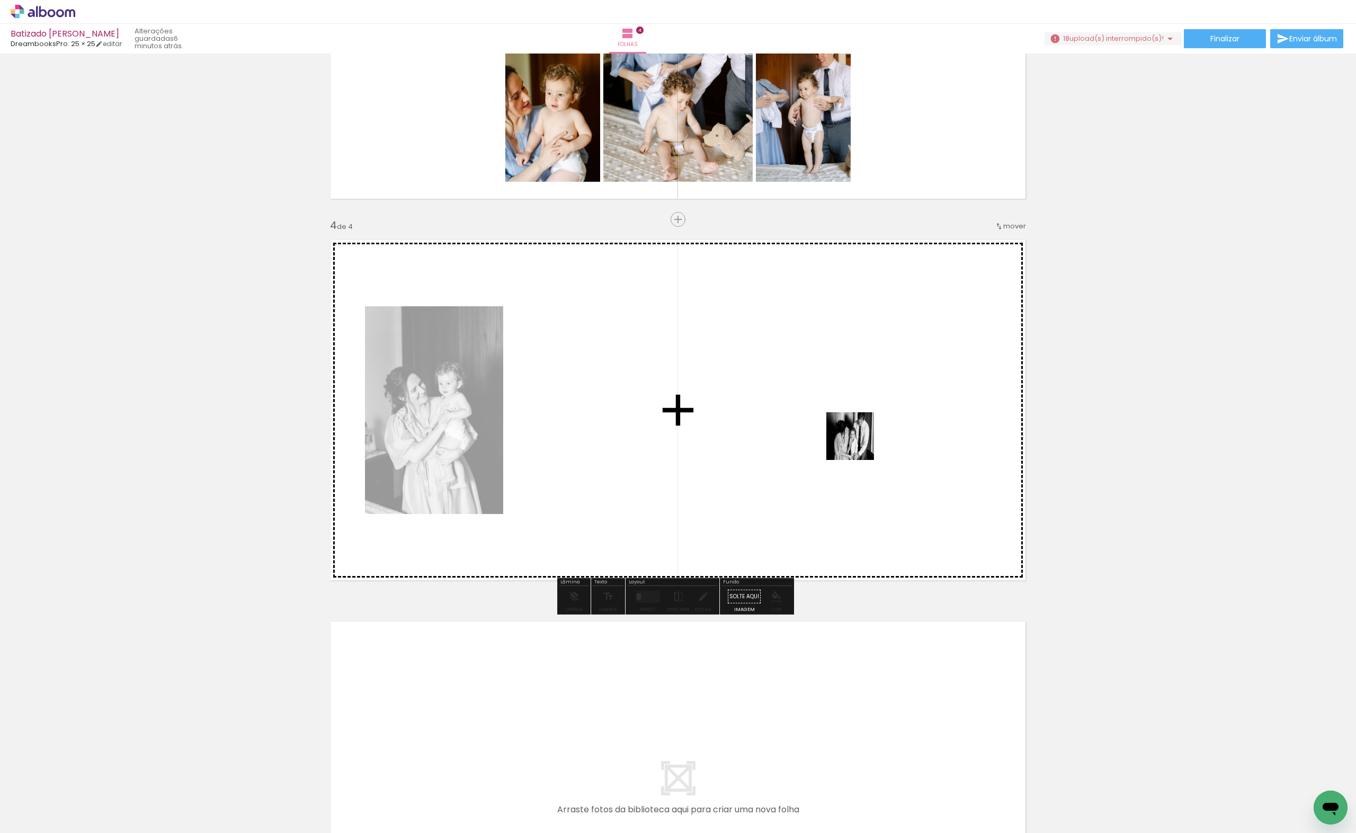
drag, startPoint x: 1220, startPoint y: 801, endPoint x: 858, endPoint y: 444, distance: 509.0
click at [858, 444] on quentale-workspace at bounding box center [678, 416] width 1356 height 833
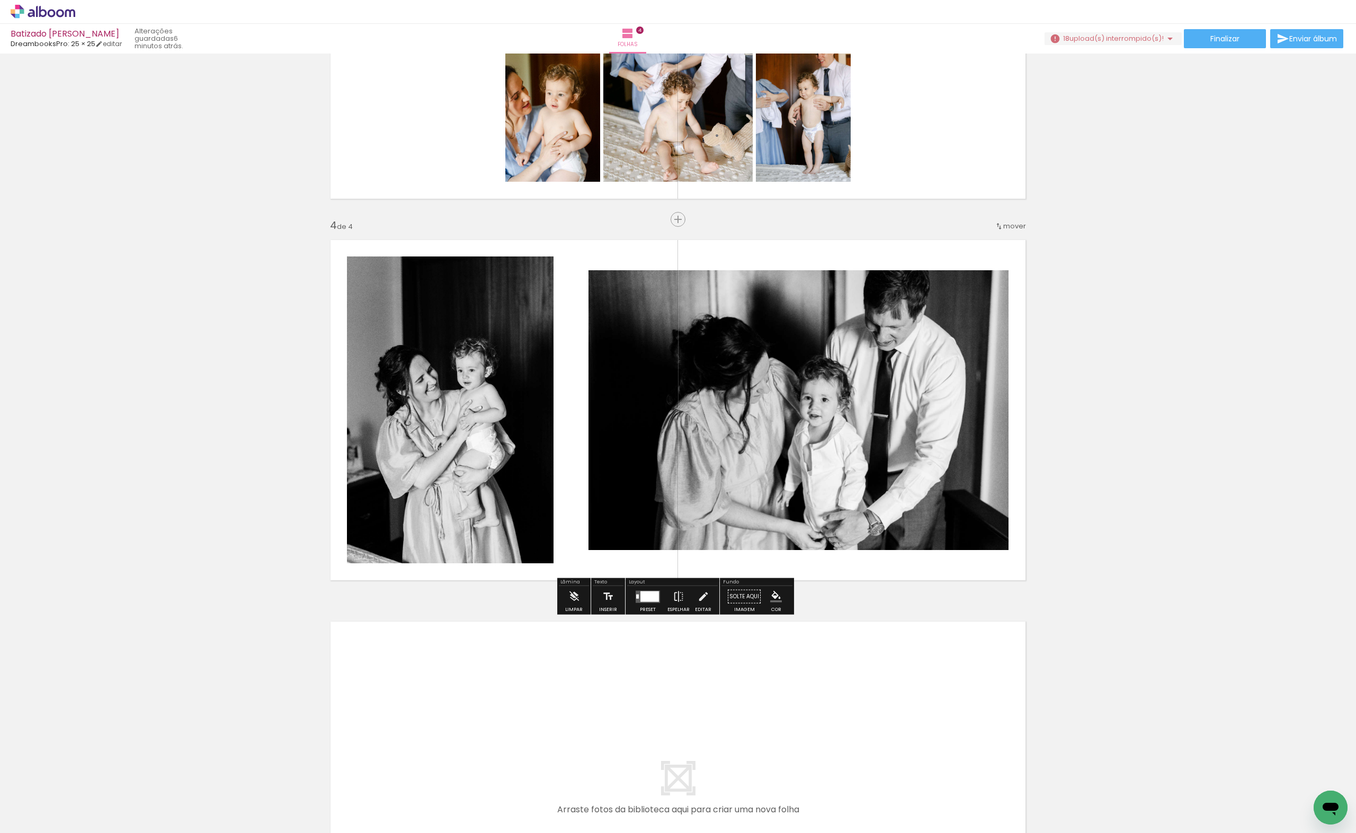
scroll to position [0, 1035]
drag, startPoint x: 439, startPoint y: 799, endPoint x: 594, endPoint y: 412, distance: 417.3
click at [594, 412] on quentale-workspace at bounding box center [678, 416] width 1356 height 833
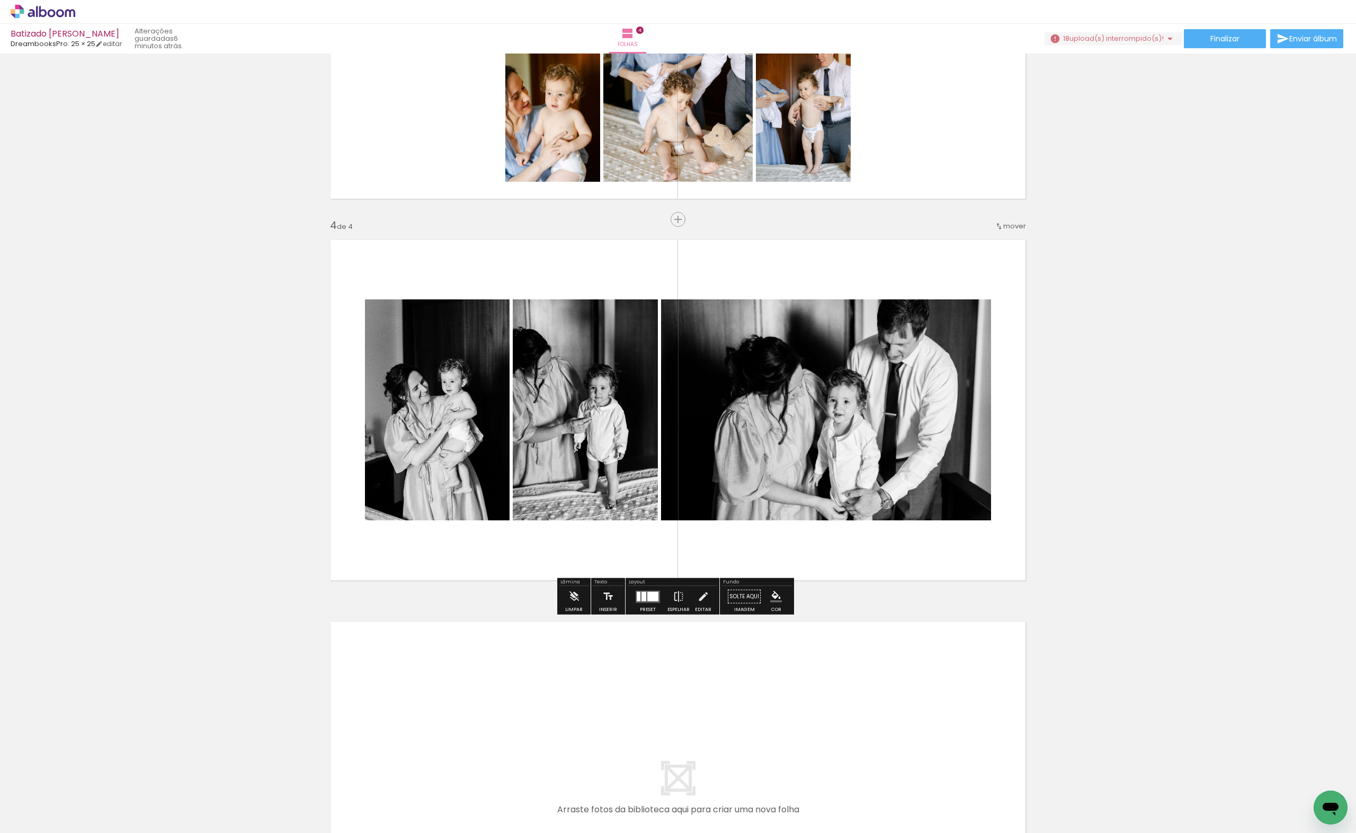
scroll to position [1137, 0]
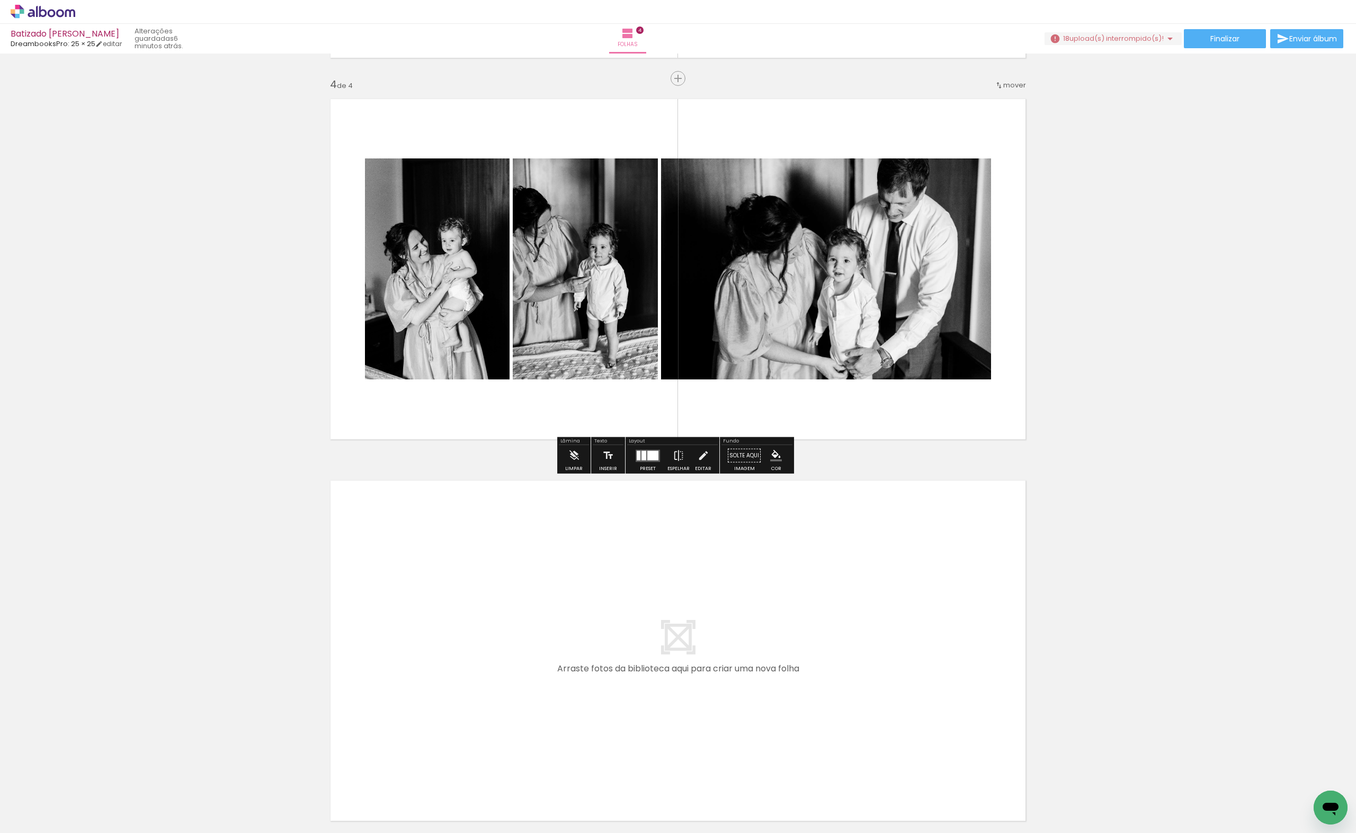
drag, startPoint x: 269, startPoint y: 796, endPoint x: 338, endPoint y: 812, distance: 71.2
click at [427, 598] on quentale-workspace at bounding box center [678, 416] width 1356 height 833
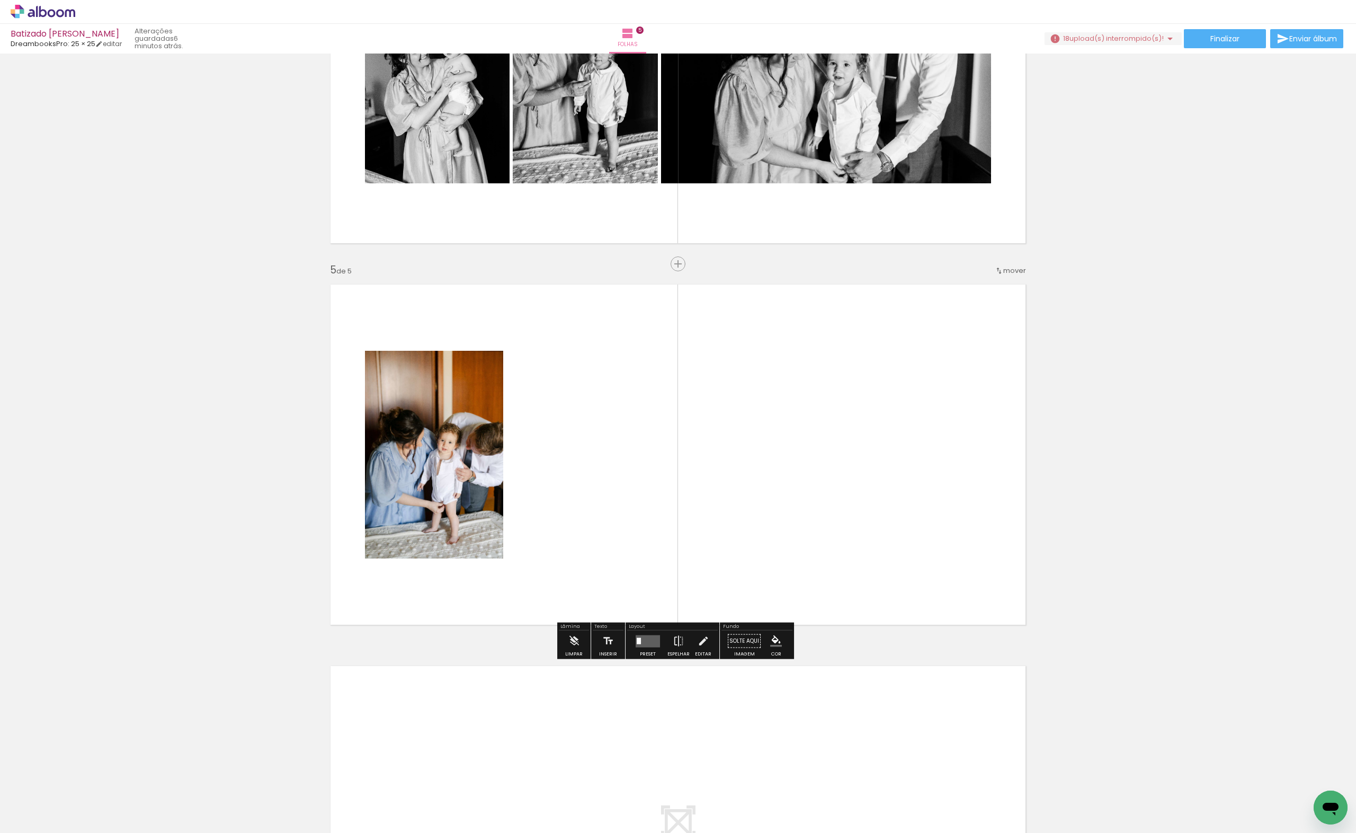
scroll to position [1377, 0]
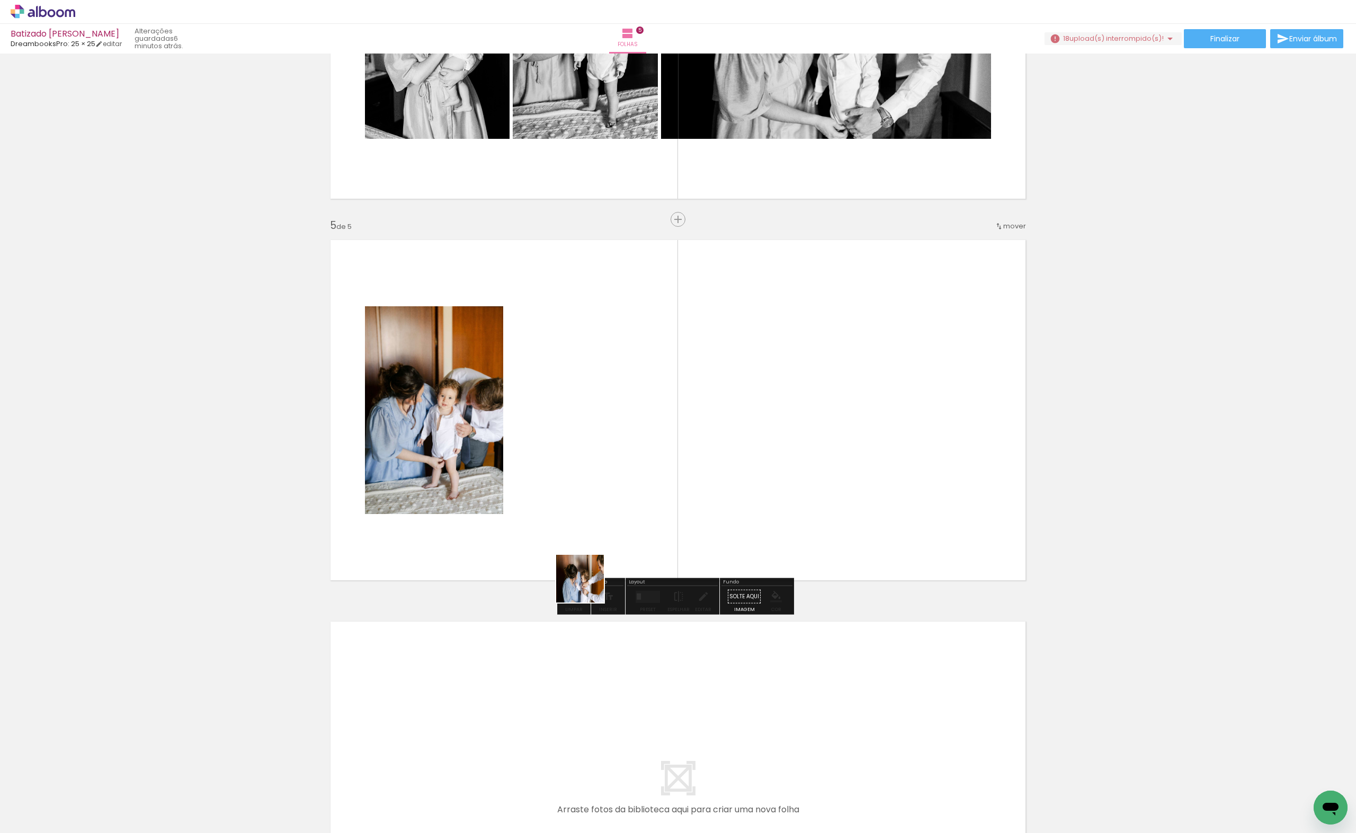
drag, startPoint x: 535, startPoint y: 644, endPoint x: 525, endPoint y: 662, distance: 20.6
click at [645, 475] on quentale-workspace at bounding box center [678, 416] width 1356 height 833
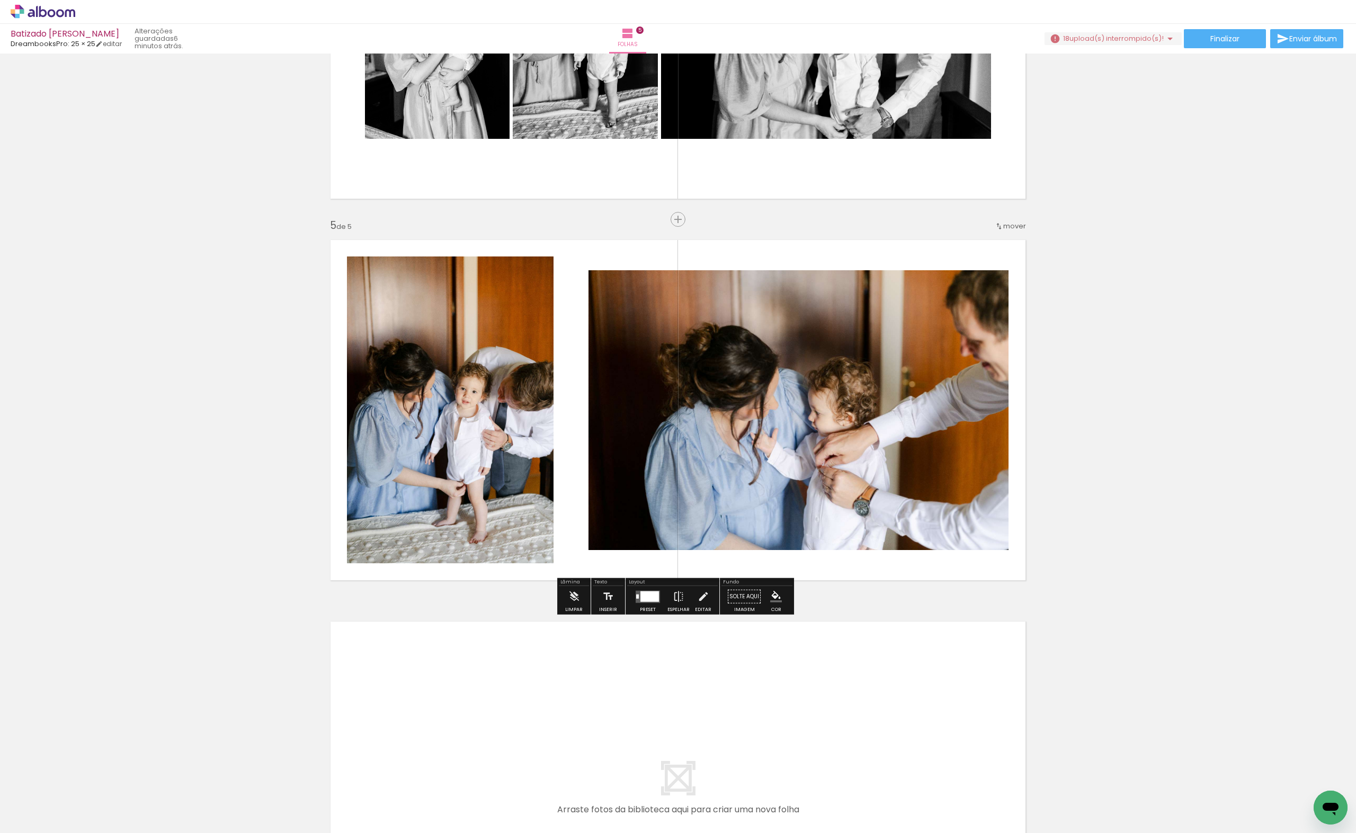
drag, startPoint x: 397, startPoint y: 803, endPoint x: 592, endPoint y: 490, distance: 369.0
click at [594, 475] on quentale-workspace at bounding box center [678, 416] width 1356 height 833
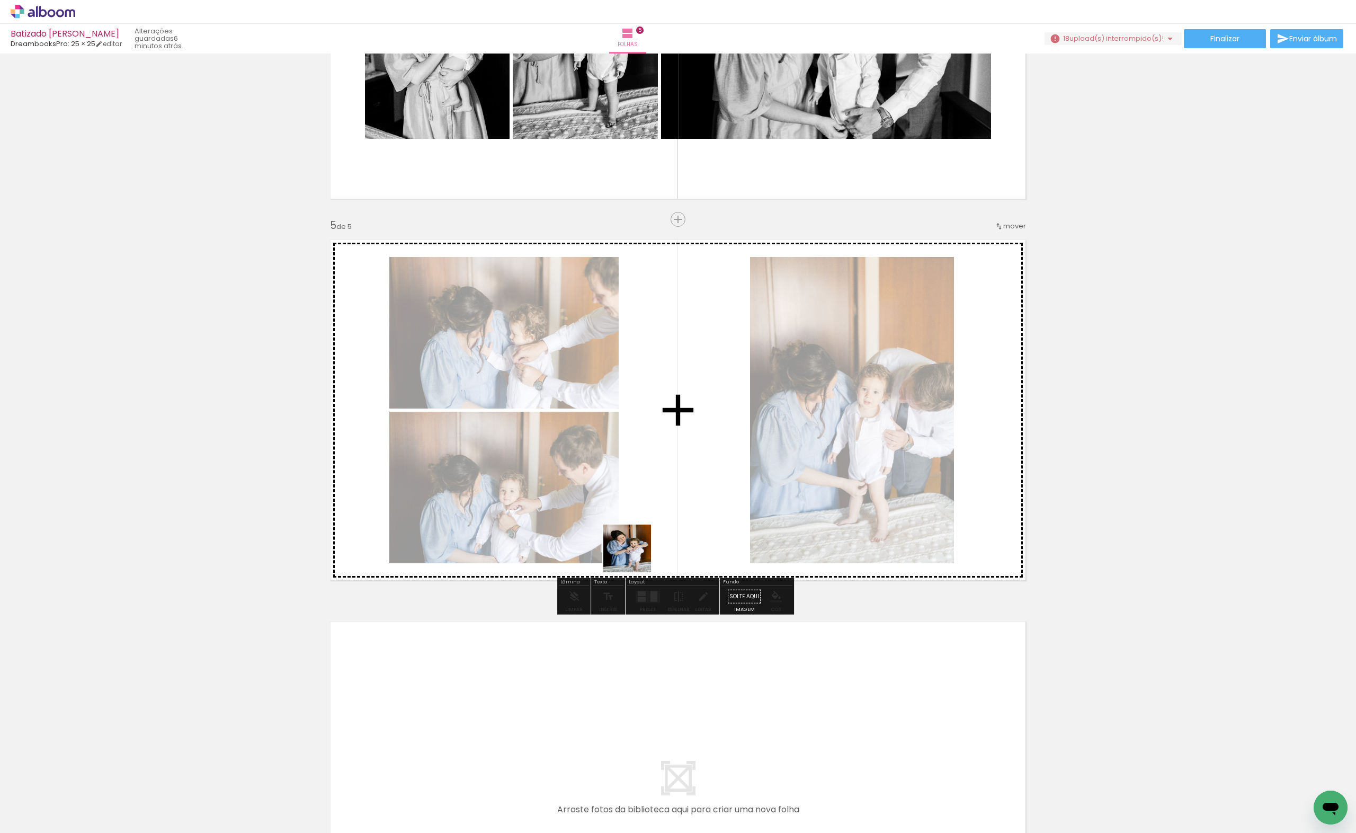
drag, startPoint x: 507, startPoint y: 796, endPoint x: 701, endPoint y: 460, distance: 387.7
click at [701, 460] on quentale-workspace at bounding box center [678, 416] width 1356 height 833
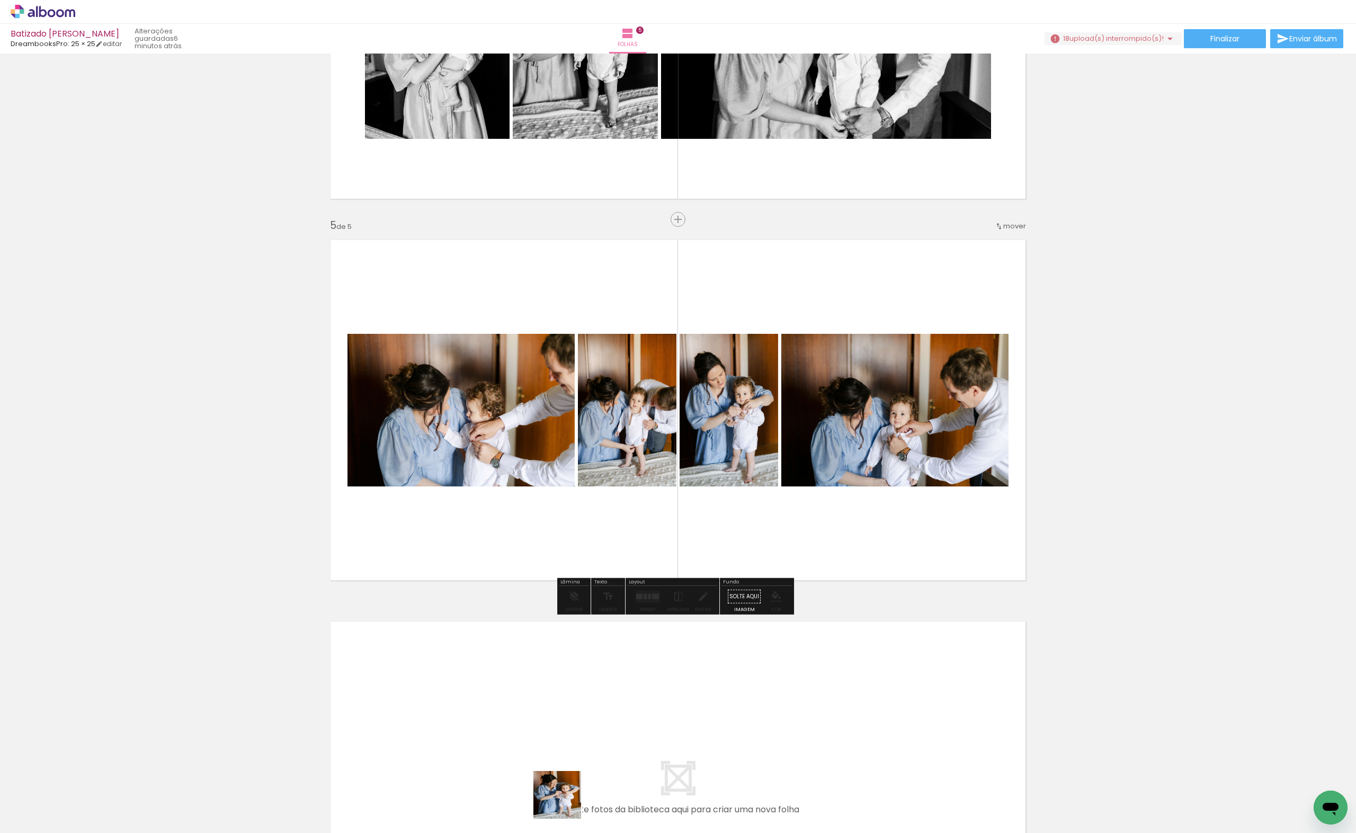
drag, startPoint x: 565, startPoint y: 802, endPoint x: 637, endPoint y: 779, distance: 75.4
click at [548, 726] on quentale-workspace at bounding box center [678, 416] width 1356 height 833
